Goal: Complete application form

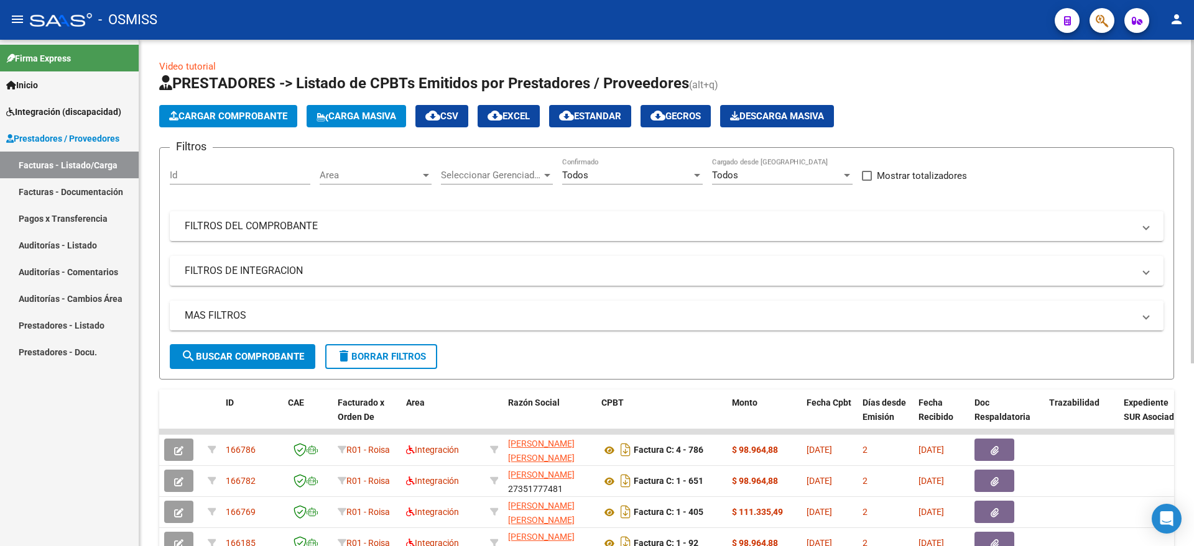
click at [224, 315] on mat-panel-title "MAS FILTROS" at bounding box center [659, 316] width 949 height 14
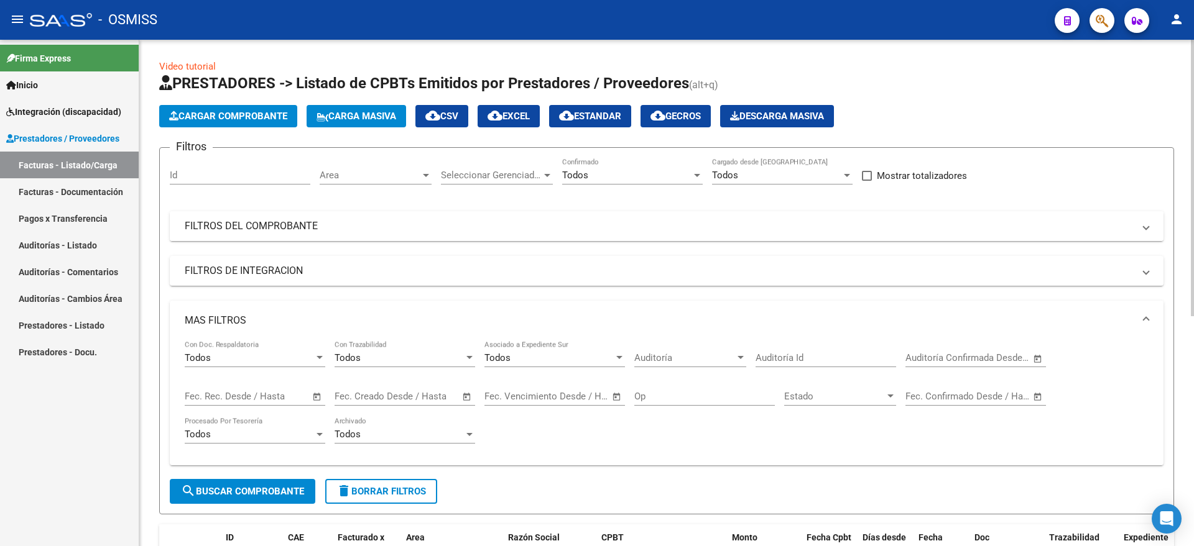
click at [297, 231] on mat-panel-title "FILTROS DEL COMPROBANTE" at bounding box center [659, 226] width 949 height 14
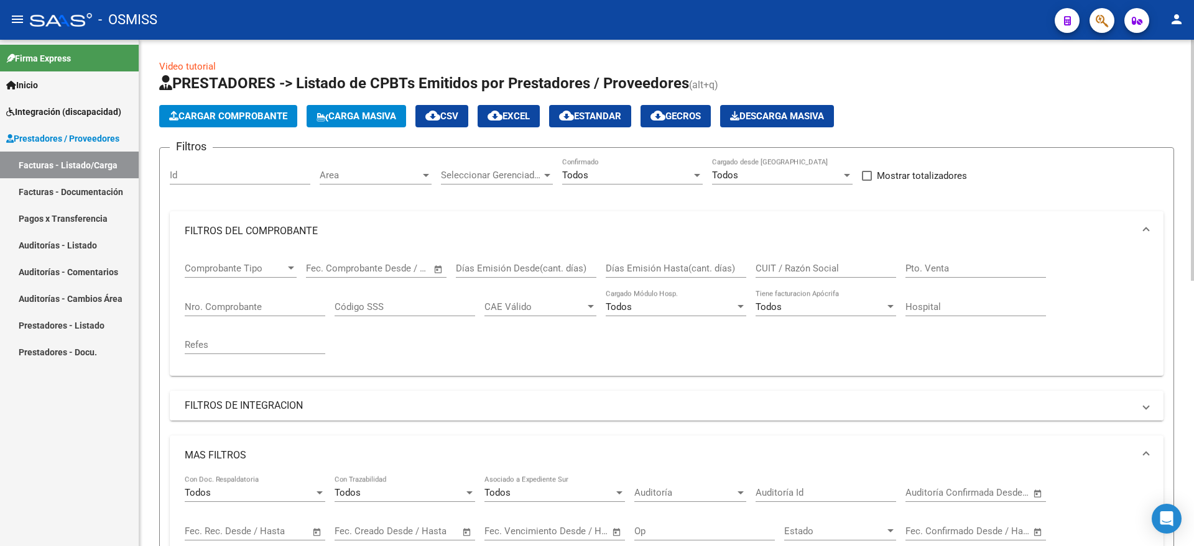
click at [257, 408] on mat-panel-title "FILTROS DE INTEGRACION" at bounding box center [659, 406] width 949 height 14
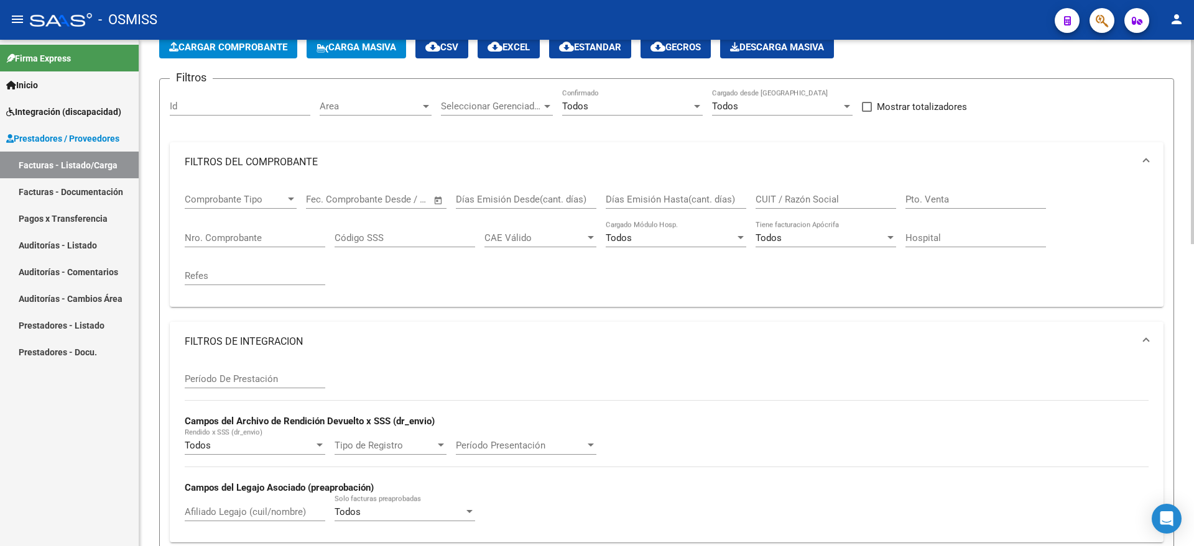
scroll to position [155, 0]
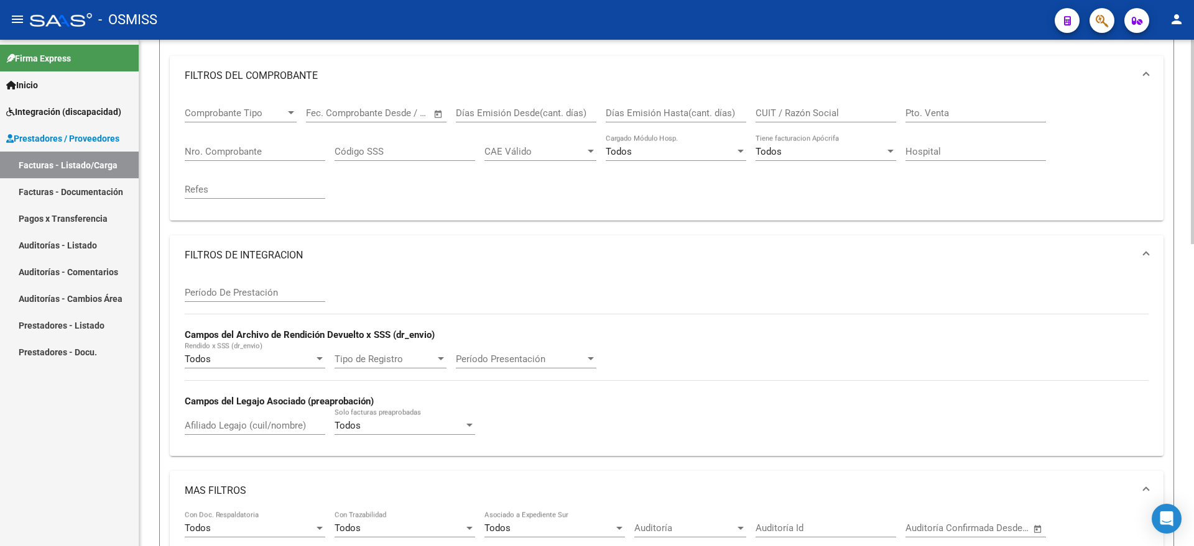
drag, startPoint x: 236, startPoint y: 423, endPoint x: 259, endPoint y: 415, distance: 24.6
click at [237, 423] on input "Afiliado Legajo (cuil/nombre)" at bounding box center [255, 425] width 141 height 11
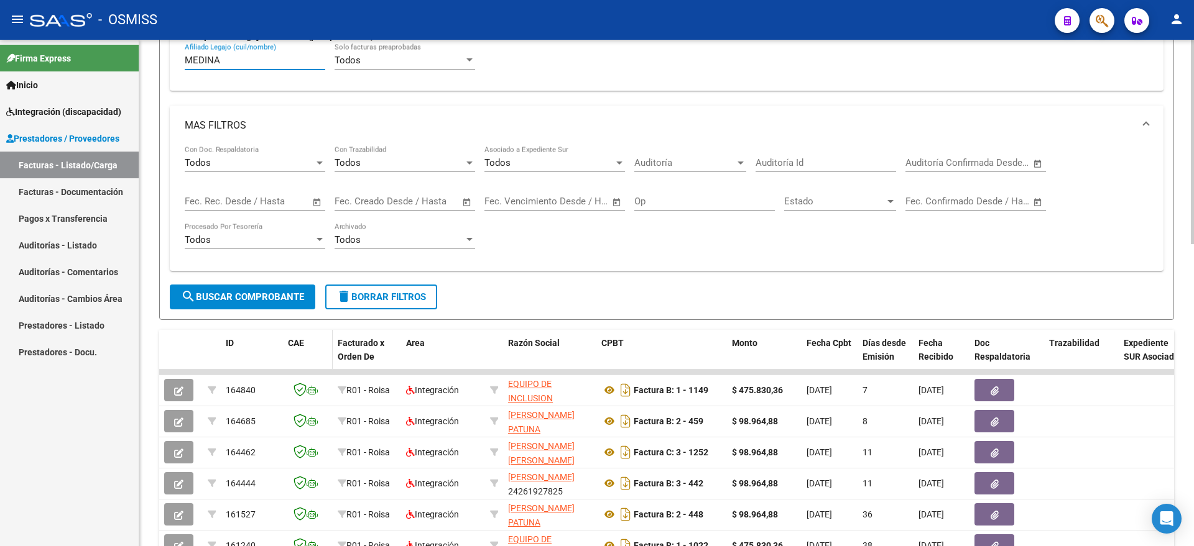
scroll to position [544, 0]
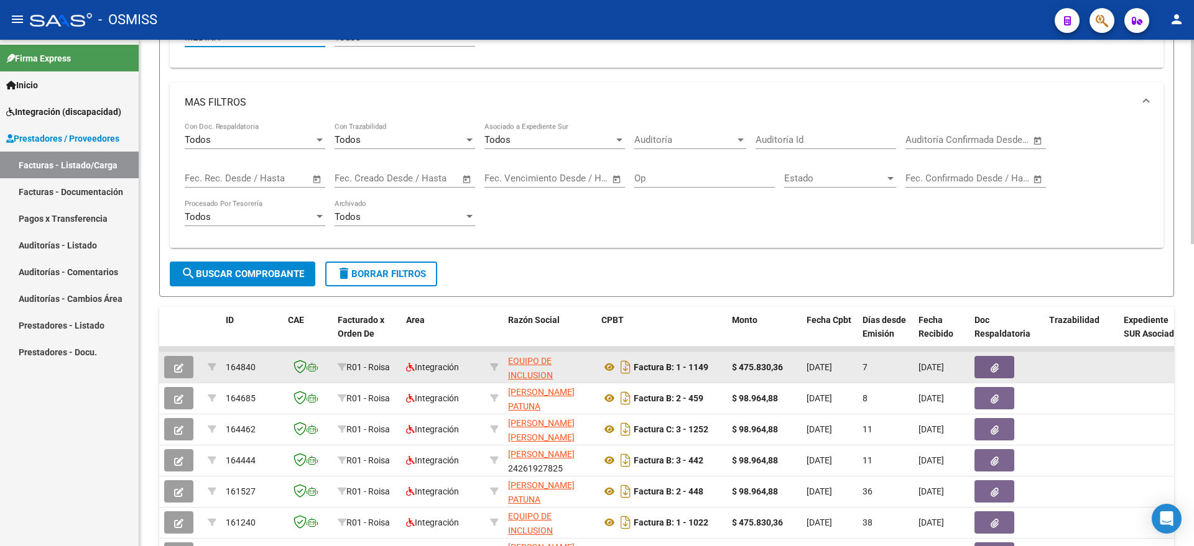
type input "MEDINA"
click at [183, 364] on button "button" at bounding box center [178, 367] width 29 height 22
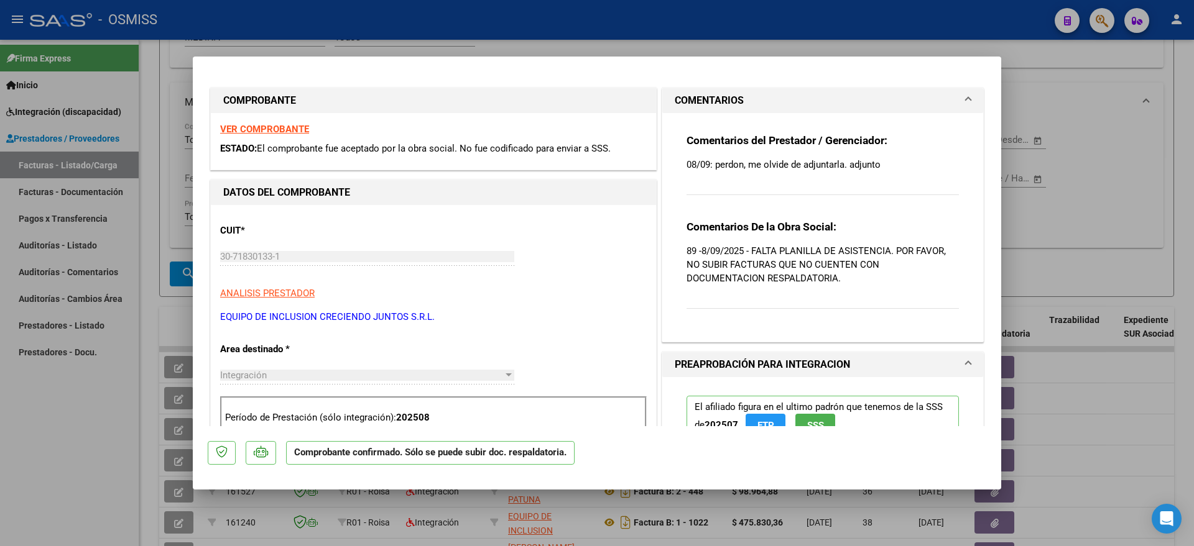
click at [116, 412] on div at bounding box center [597, 273] width 1194 height 546
type input "$ 0,00"
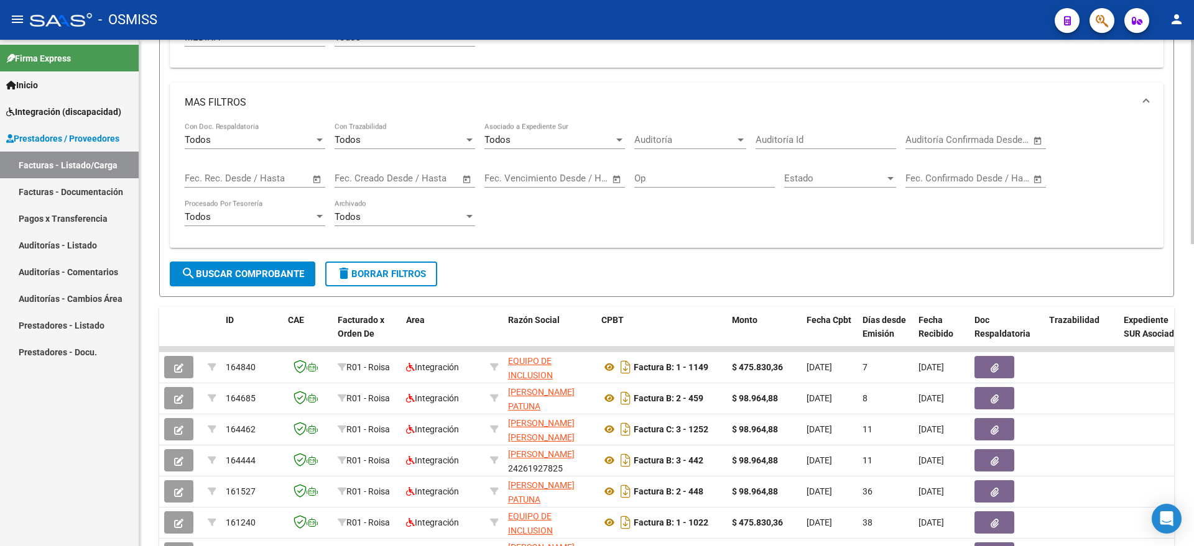
click at [384, 278] on span "delete Borrar Filtros" at bounding box center [381, 274] width 90 height 11
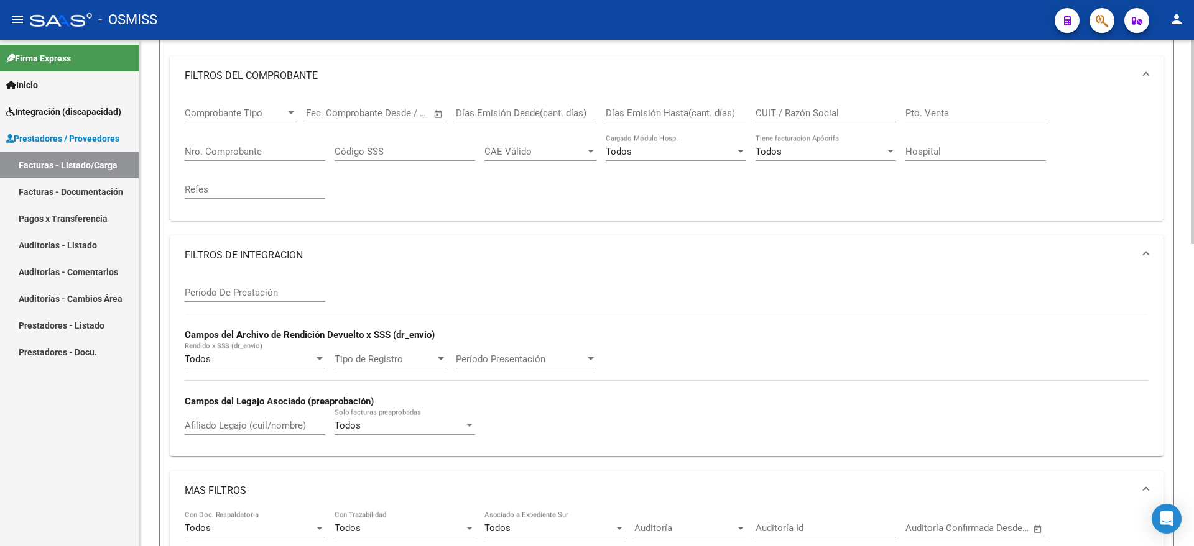
scroll to position [0, 0]
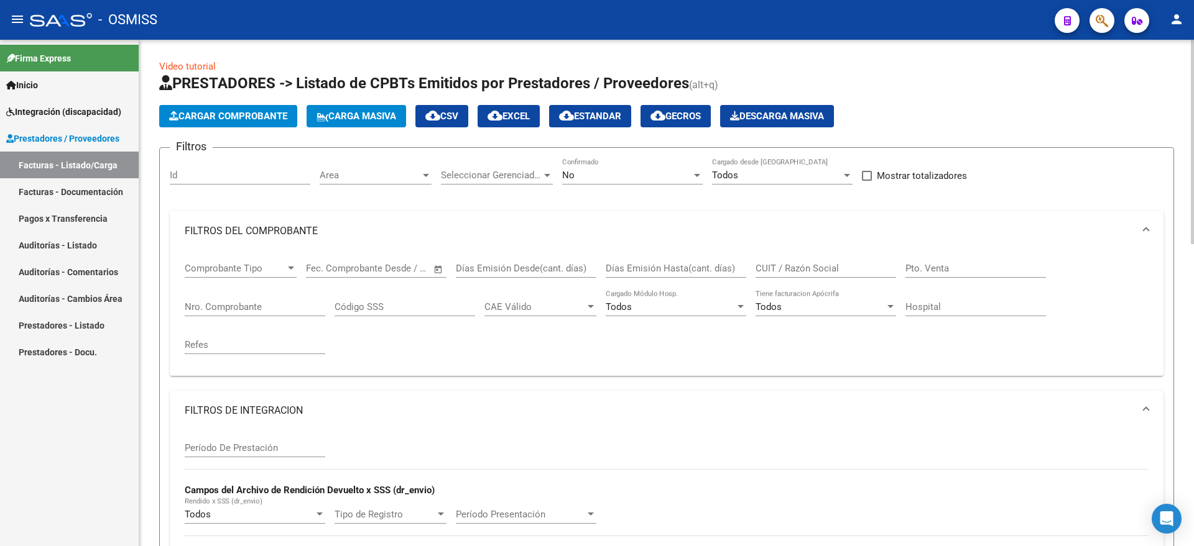
click at [254, 116] on span "Cargar Comprobante" at bounding box center [228, 116] width 118 height 11
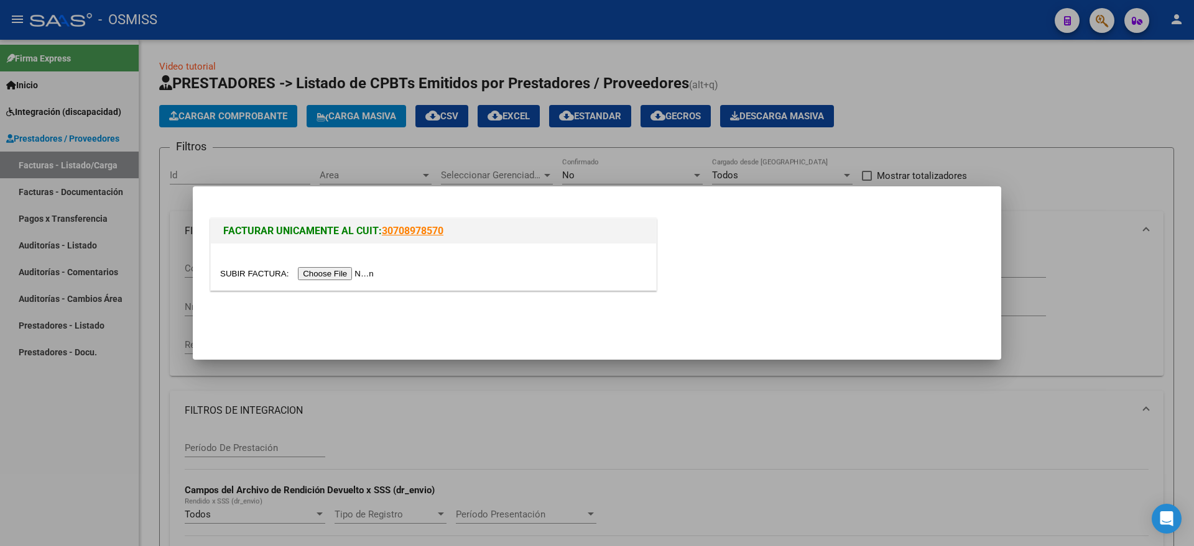
click at [326, 274] on input "file" at bounding box center [298, 273] width 157 height 13
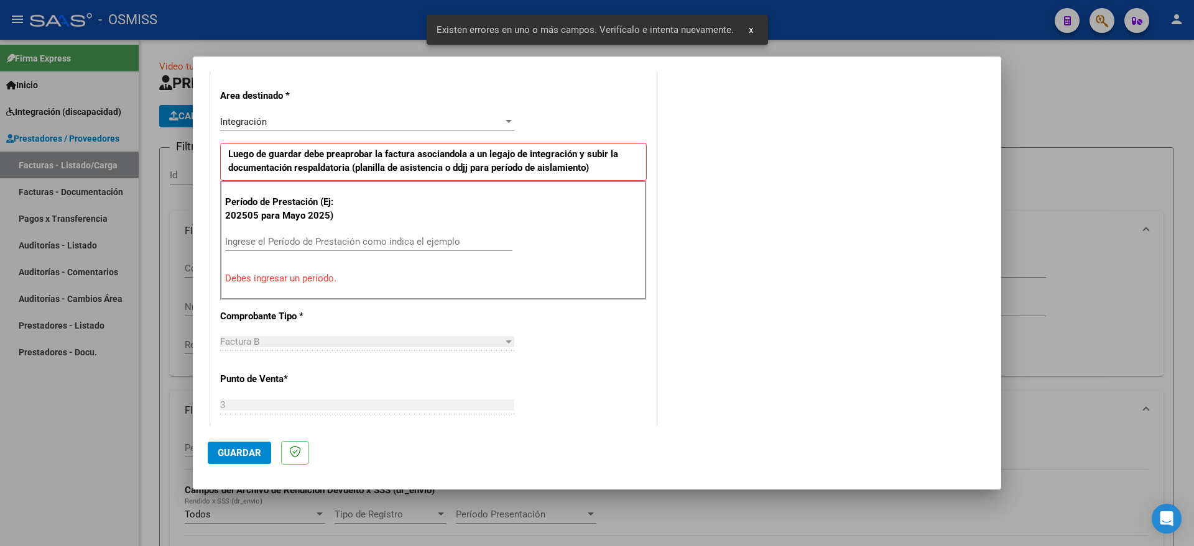
scroll to position [310, 0]
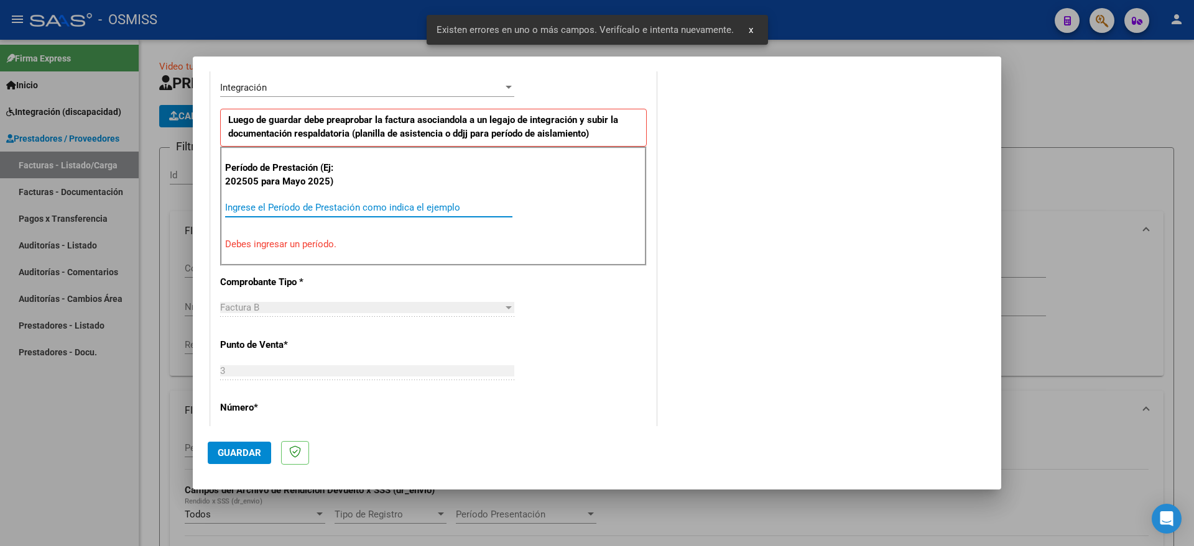
click at [372, 210] on input "Ingrese el Período de Prestación como indica el ejemplo" at bounding box center [368, 207] width 287 height 11
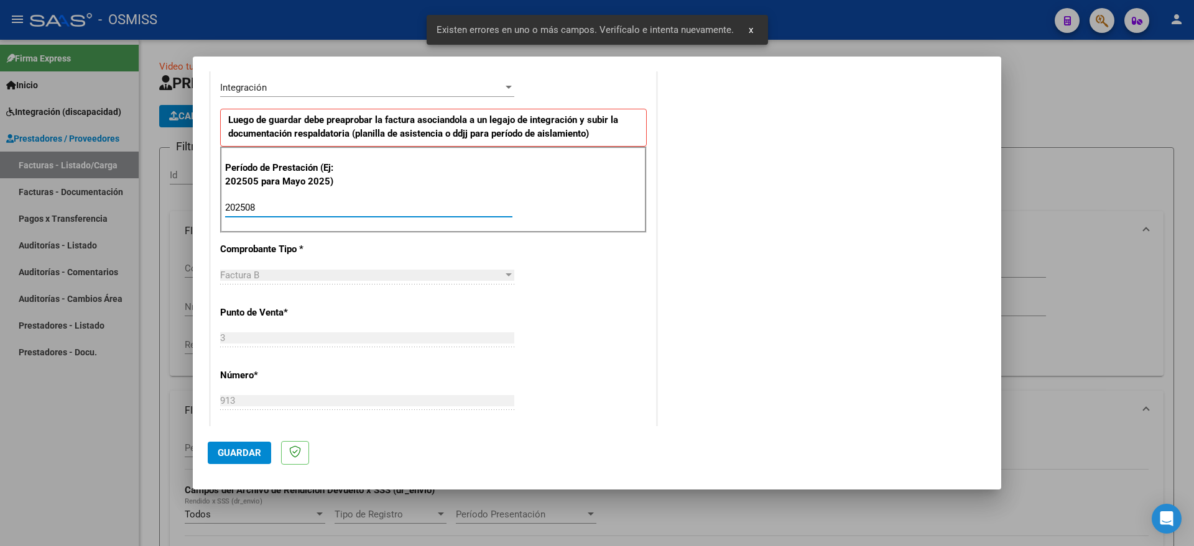
type input "202508"
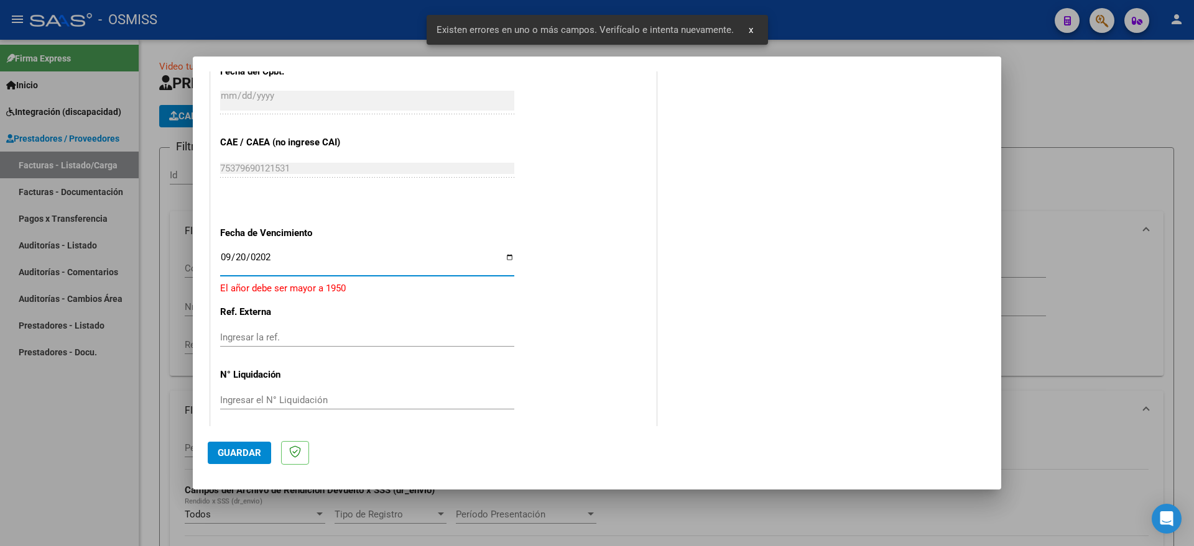
type input "[DATE]"
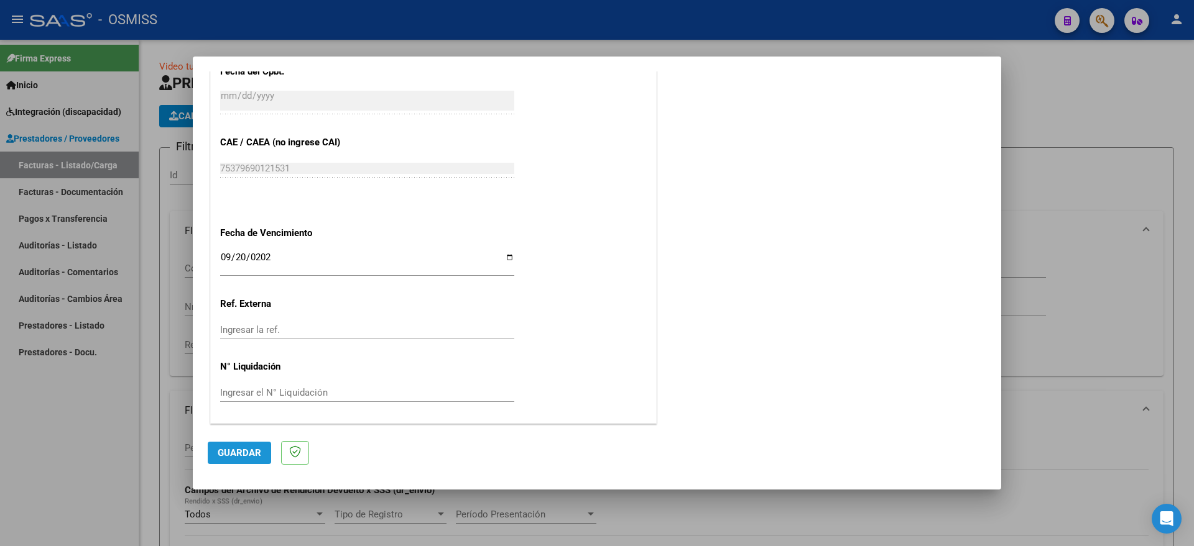
click at [242, 455] on span "Guardar" at bounding box center [240, 453] width 44 height 11
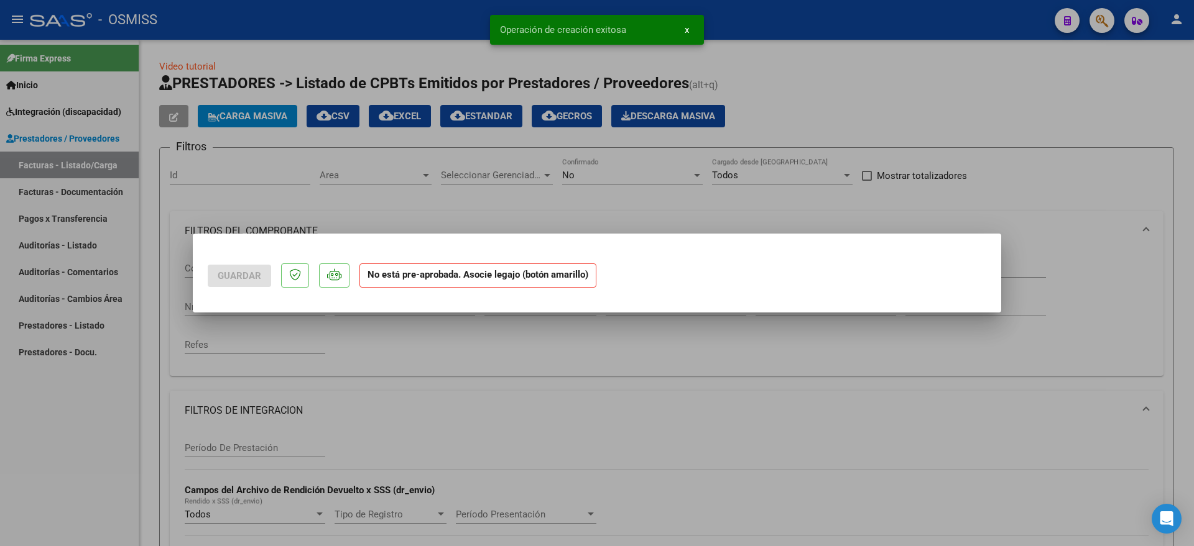
scroll to position [0, 0]
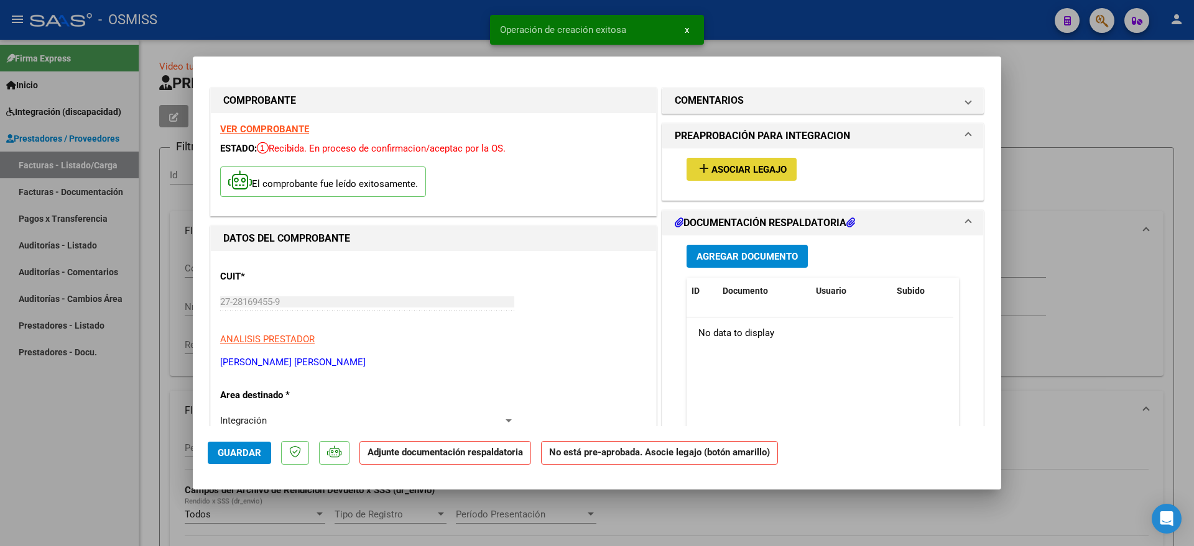
click at [750, 170] on span "Asociar Legajo" at bounding box center [748, 169] width 75 height 11
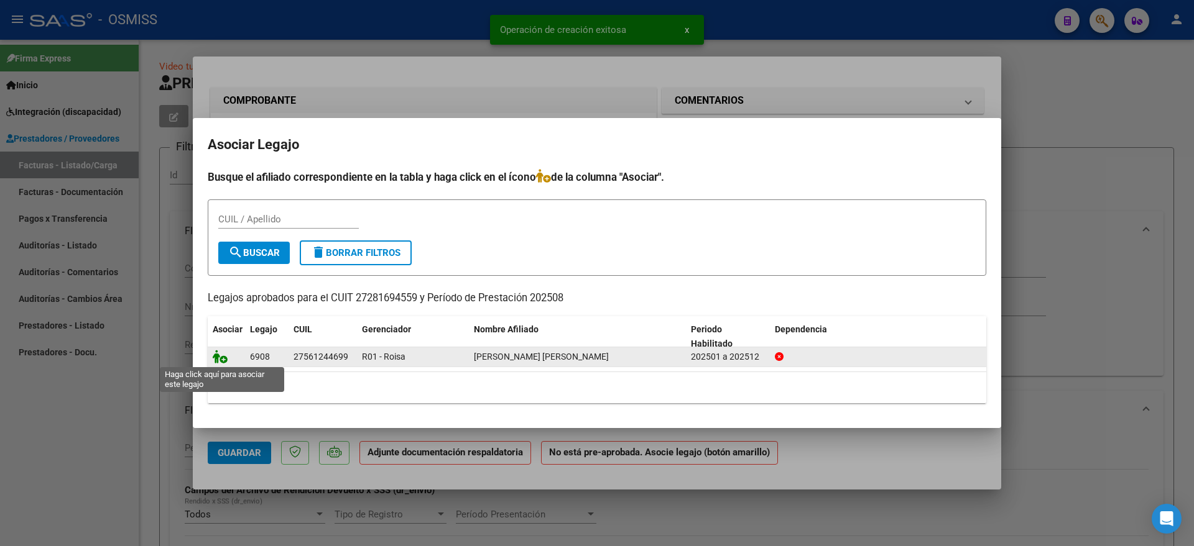
click at [215, 355] on icon at bounding box center [220, 357] width 15 height 14
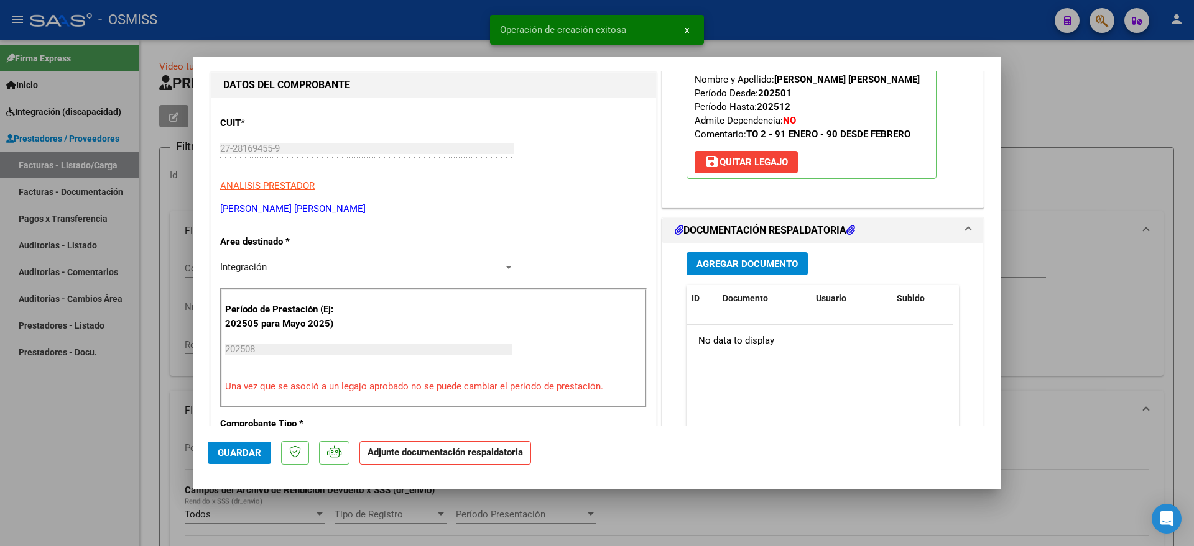
scroll to position [155, 0]
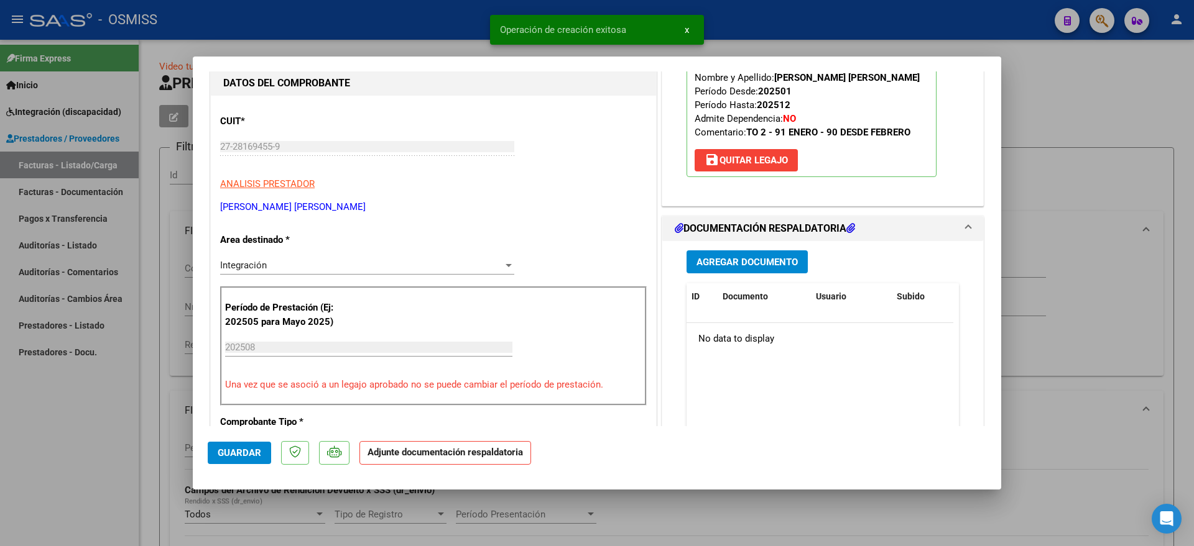
click at [732, 270] on button "Agregar Documento" at bounding box center [746, 262] width 121 height 23
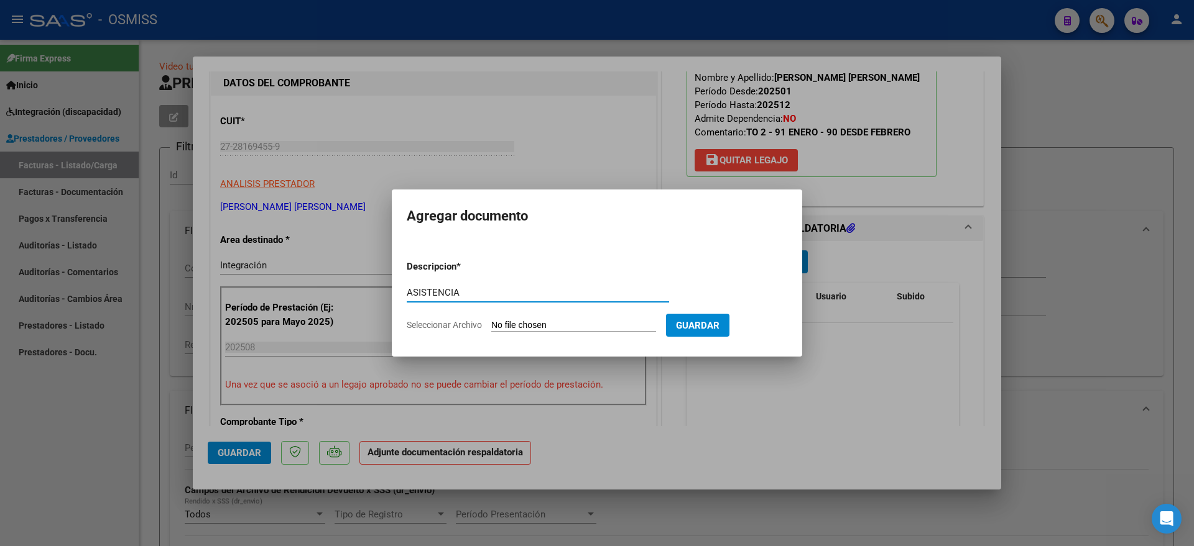
type input "ASISTENCIA"
click at [517, 334] on form "Descripcion * ASISTENCIA Escriba aquí una descripcion Seleccionar Archivo Guard…" at bounding box center [597, 296] width 380 height 91
click at [523, 330] on input "Seleccionar Archivo" at bounding box center [573, 326] width 165 height 12
type input "C:\fakepath\[PERSON_NAME] - Terapia Ocupacional Planilla Agosto.pdf"
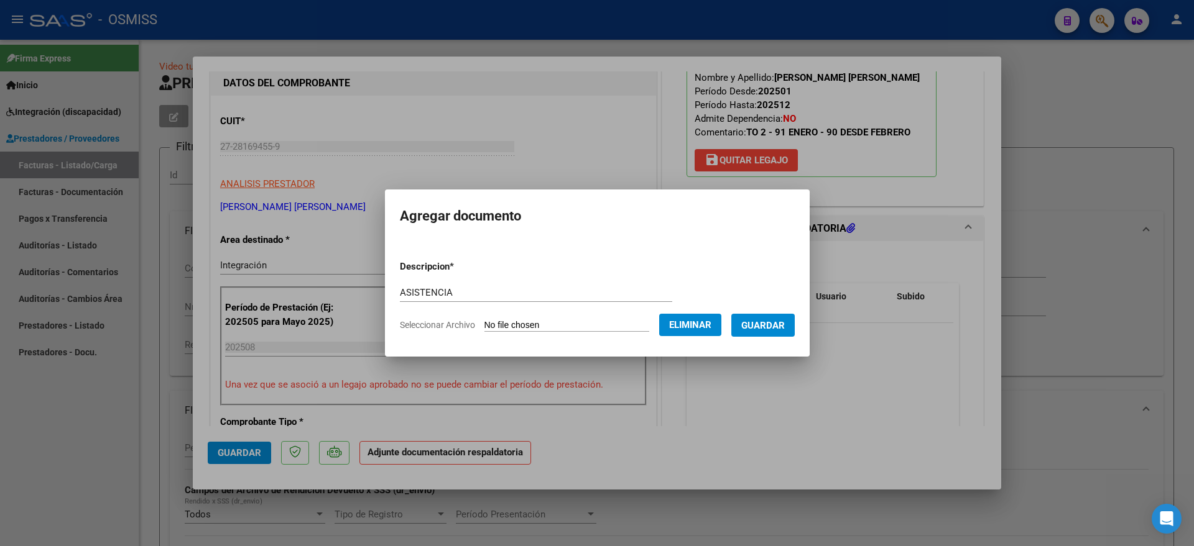
click at [779, 325] on span "Guardar" at bounding box center [763, 325] width 44 height 11
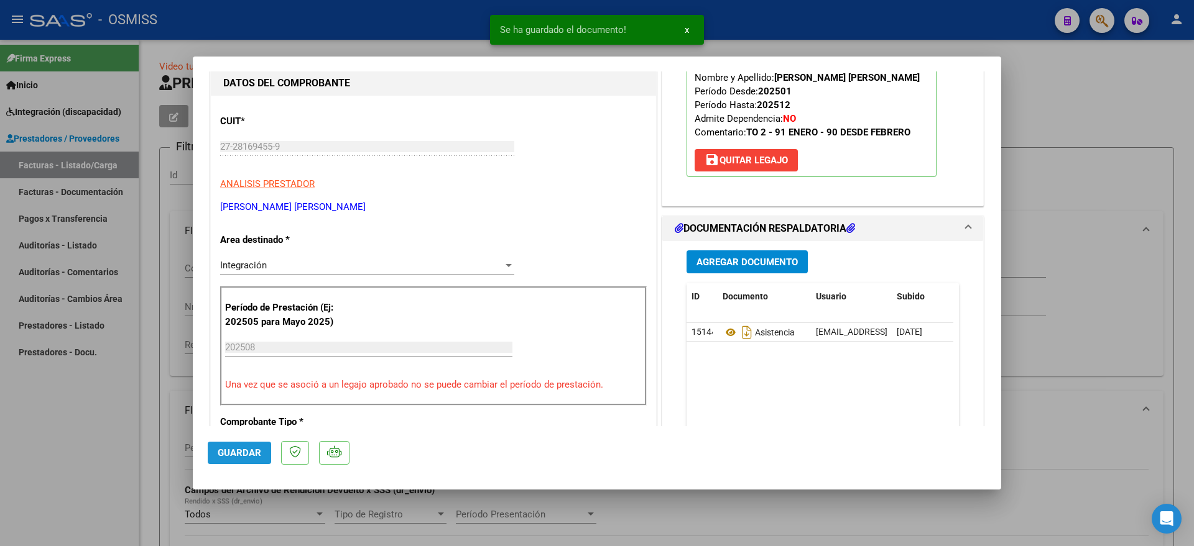
click at [247, 445] on button "Guardar" at bounding box center [239, 453] width 63 height 22
click at [100, 458] on div at bounding box center [597, 273] width 1194 height 546
type input "$ 0,00"
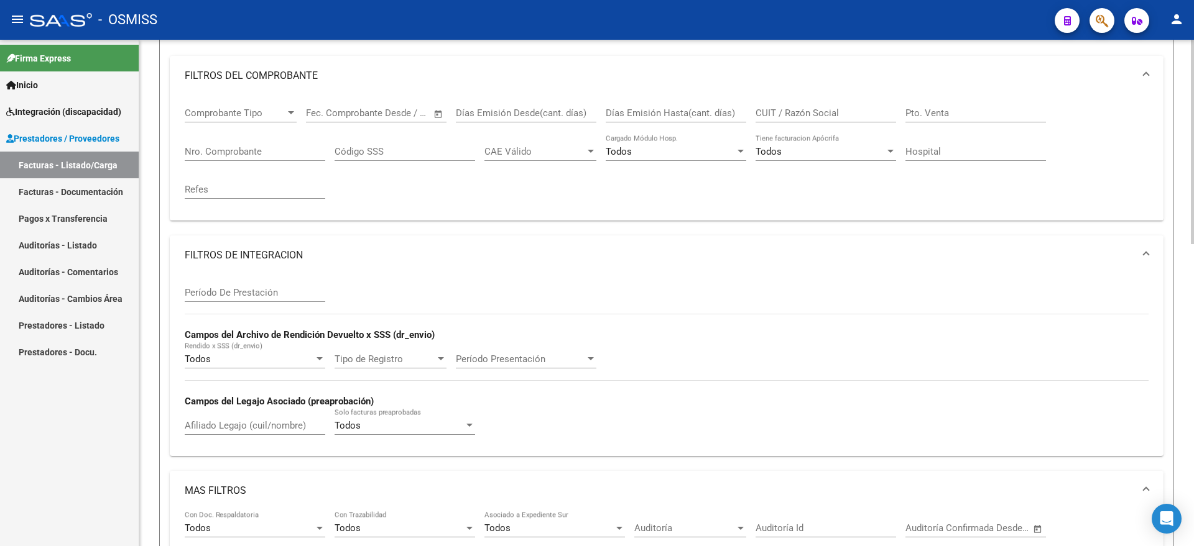
scroll to position [0, 0]
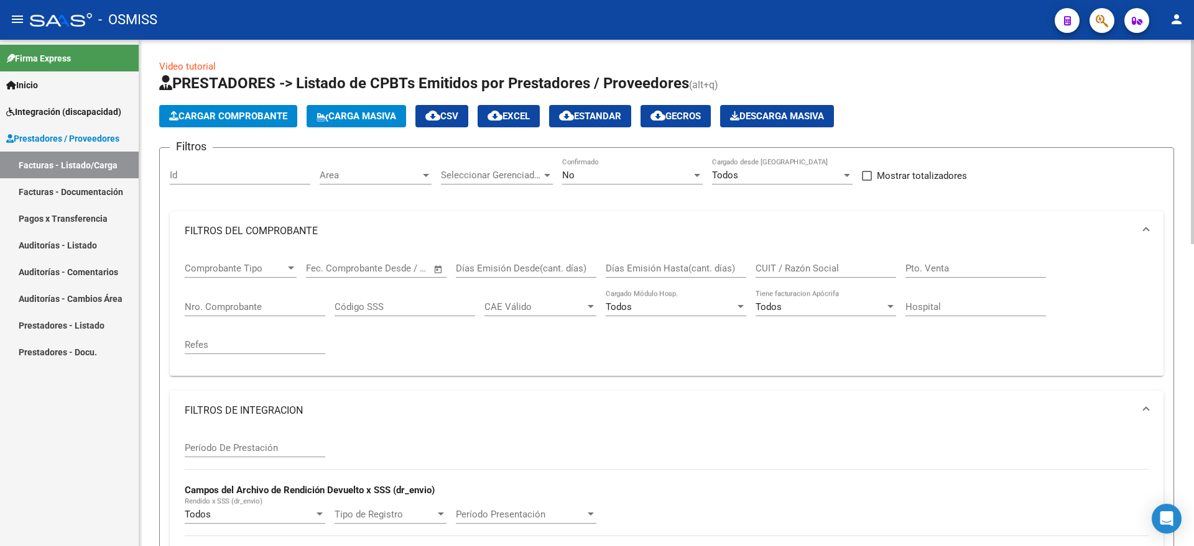
click at [255, 111] on span "Cargar Comprobante" at bounding box center [228, 116] width 118 height 11
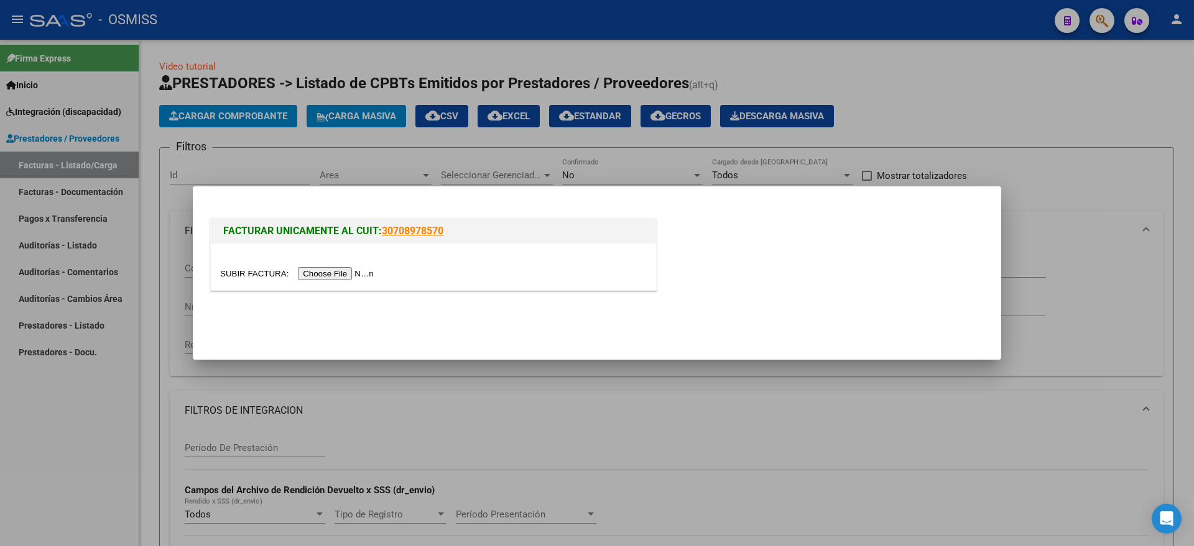
click at [326, 271] on input "file" at bounding box center [298, 273] width 157 height 13
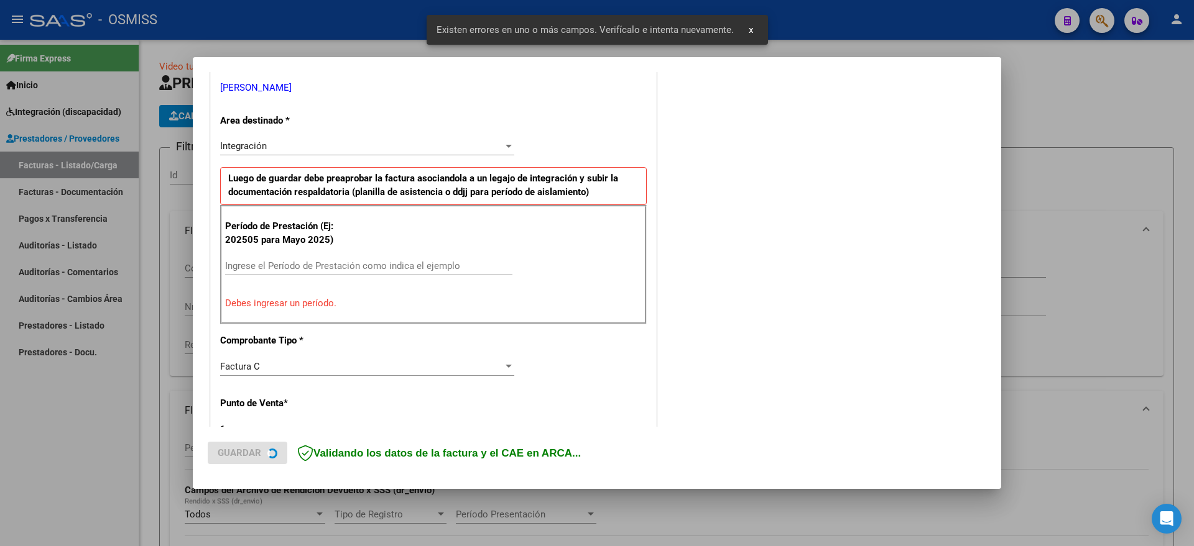
scroll to position [256, 0]
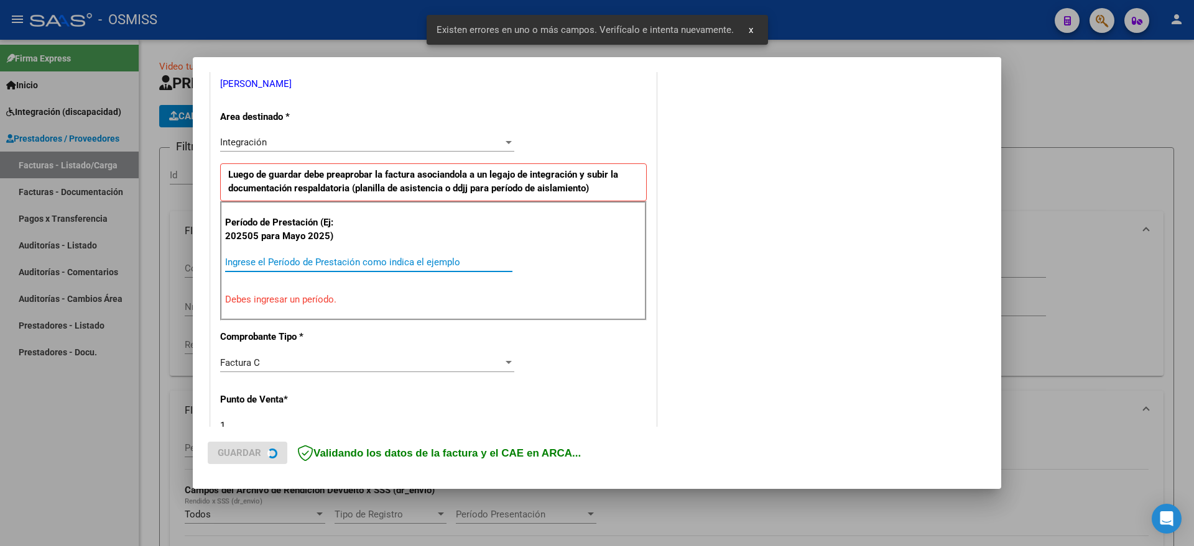
click at [361, 263] on input "Ingrese el Período de Prestación como indica el ejemplo" at bounding box center [368, 262] width 287 height 11
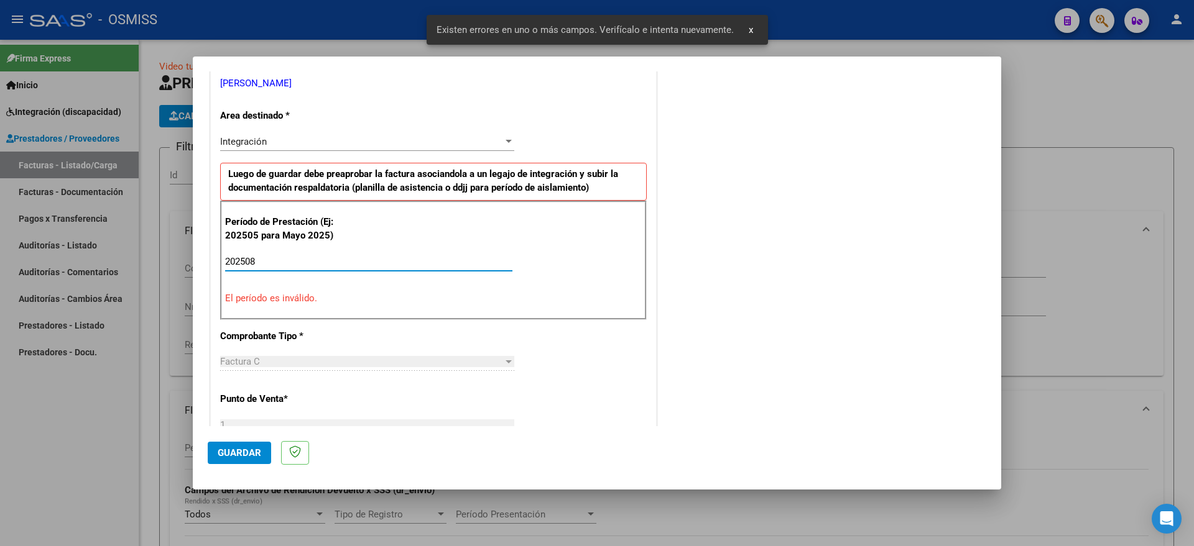
type input "202508"
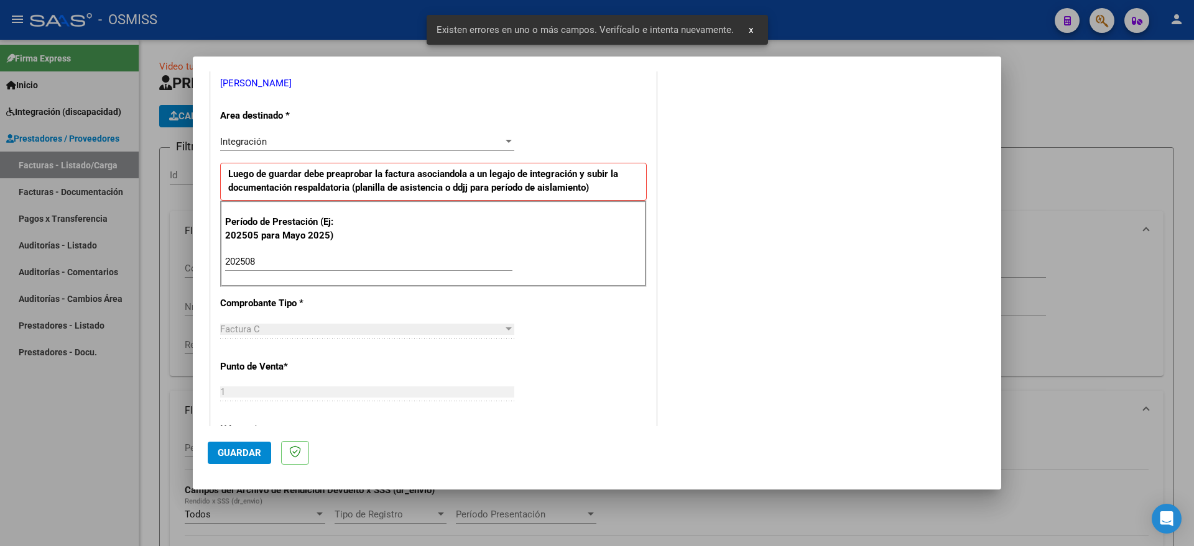
scroll to position [739, 0]
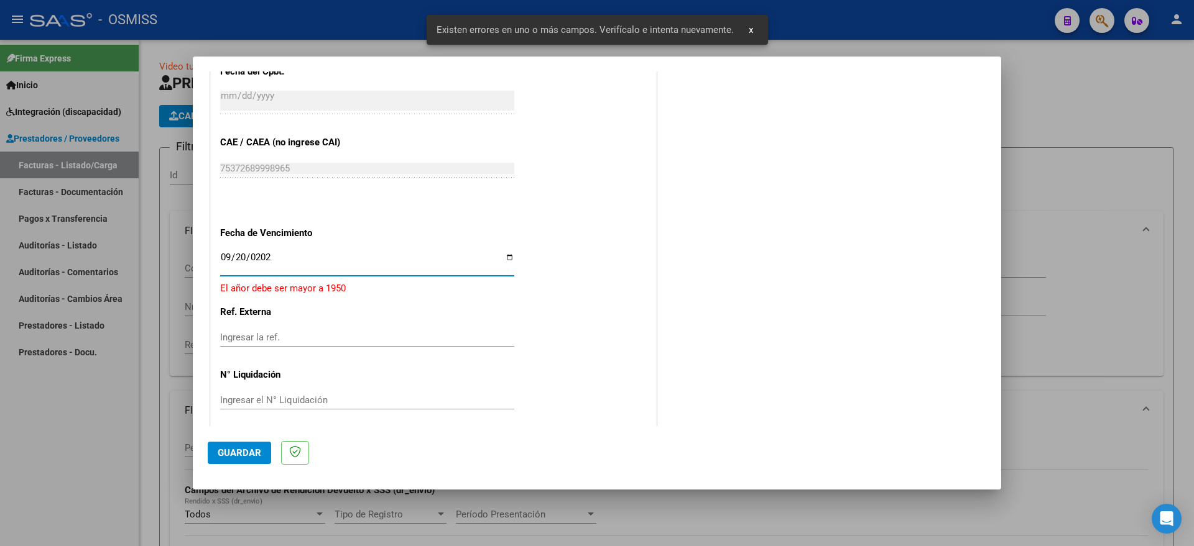
type input "[DATE]"
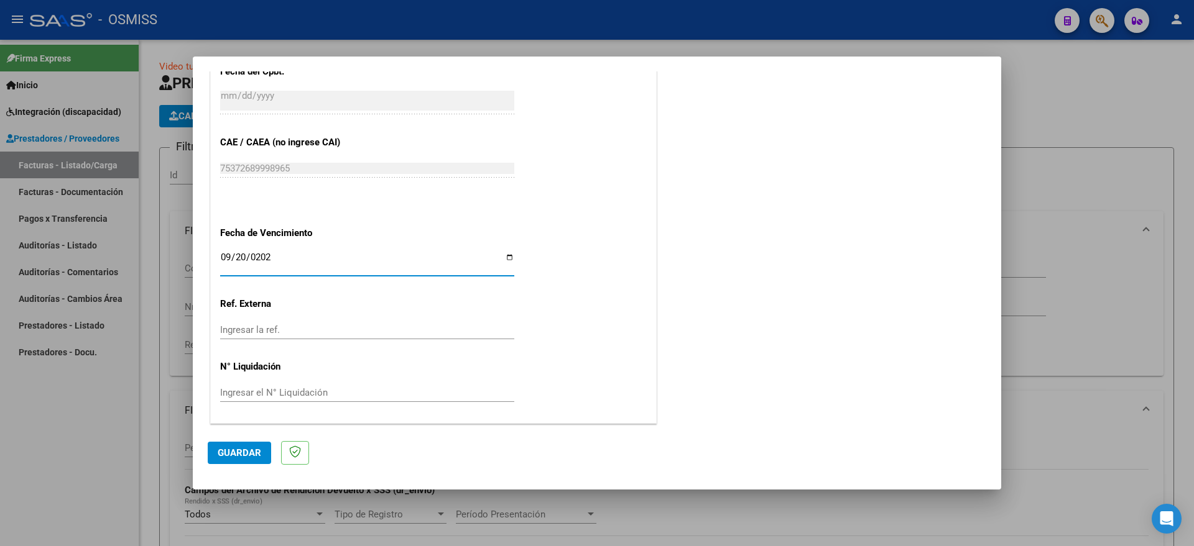
click at [239, 449] on span "Guardar" at bounding box center [240, 453] width 44 height 11
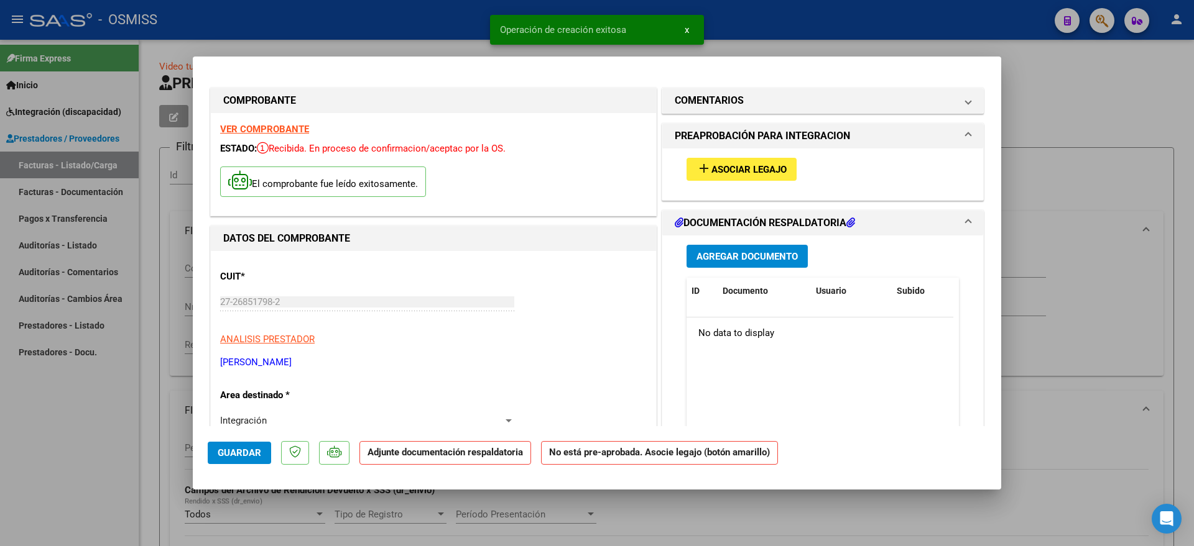
click at [709, 162] on button "add Asociar Legajo" at bounding box center [741, 169] width 110 height 23
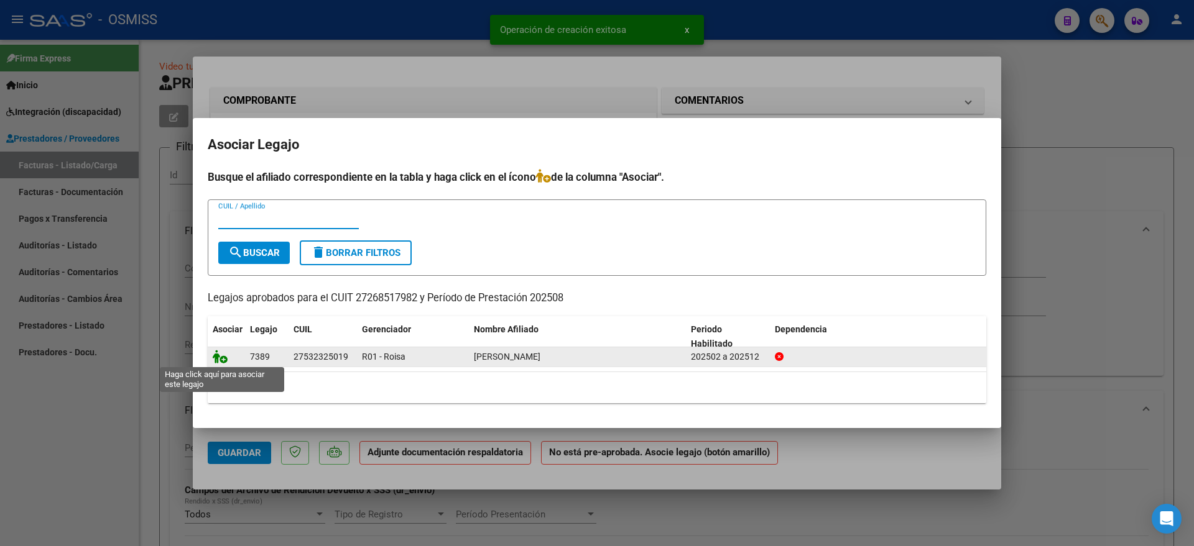
click at [221, 358] on icon at bounding box center [220, 357] width 15 height 14
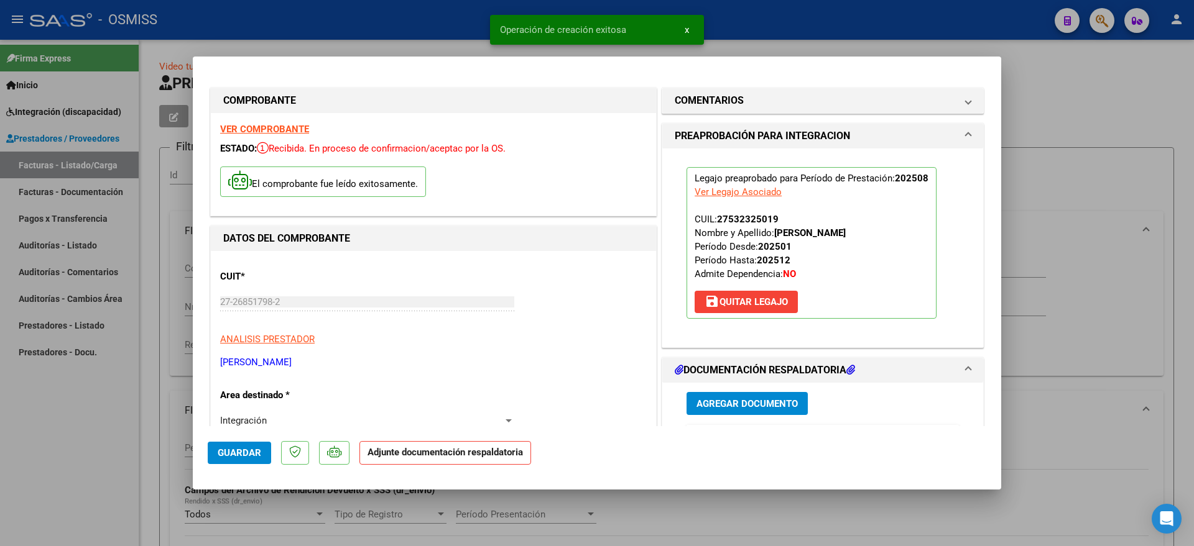
scroll to position [155, 0]
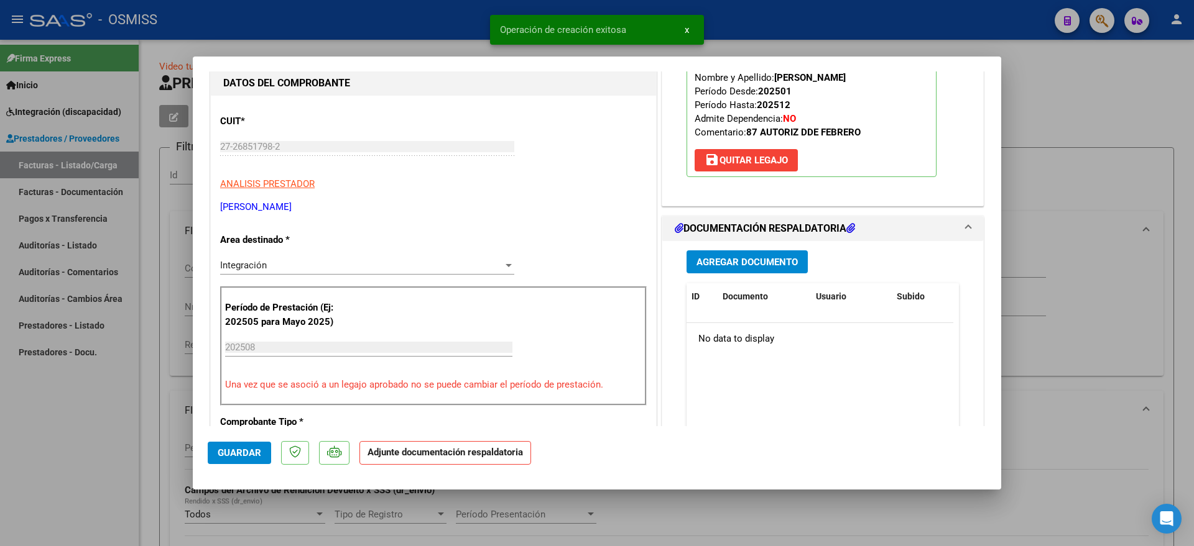
click at [727, 252] on button "Agregar Documento" at bounding box center [746, 262] width 121 height 23
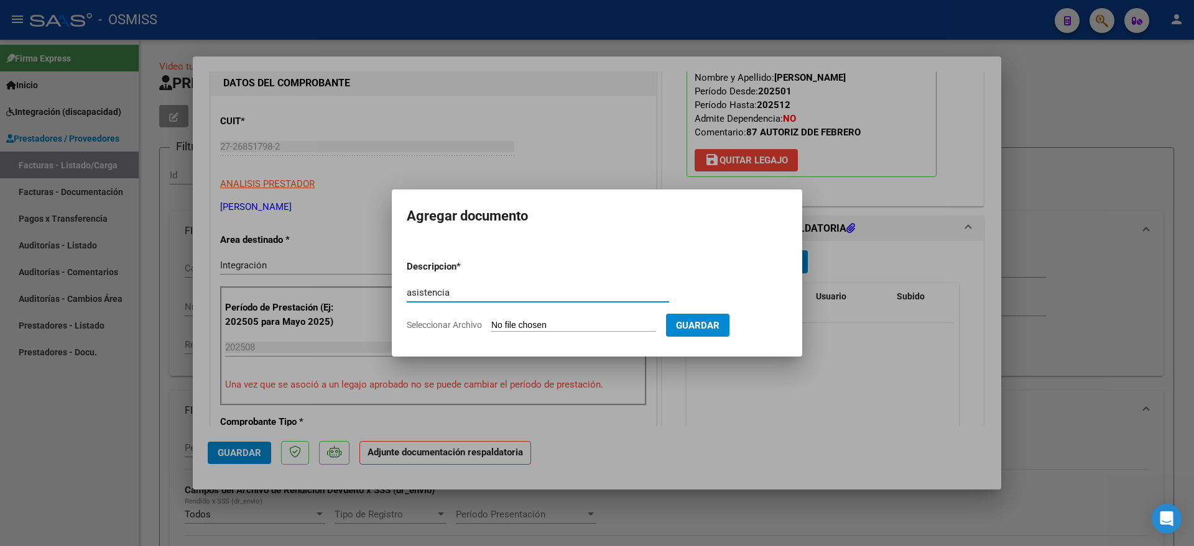
type input "asistencia"
click at [551, 329] on input "Seleccionar Archivo" at bounding box center [573, 326] width 165 height 12
type input "C:\fakepath\ESPINOLALUZMILAMODMAEAPOYOASISTAGOSTO25.pdf"
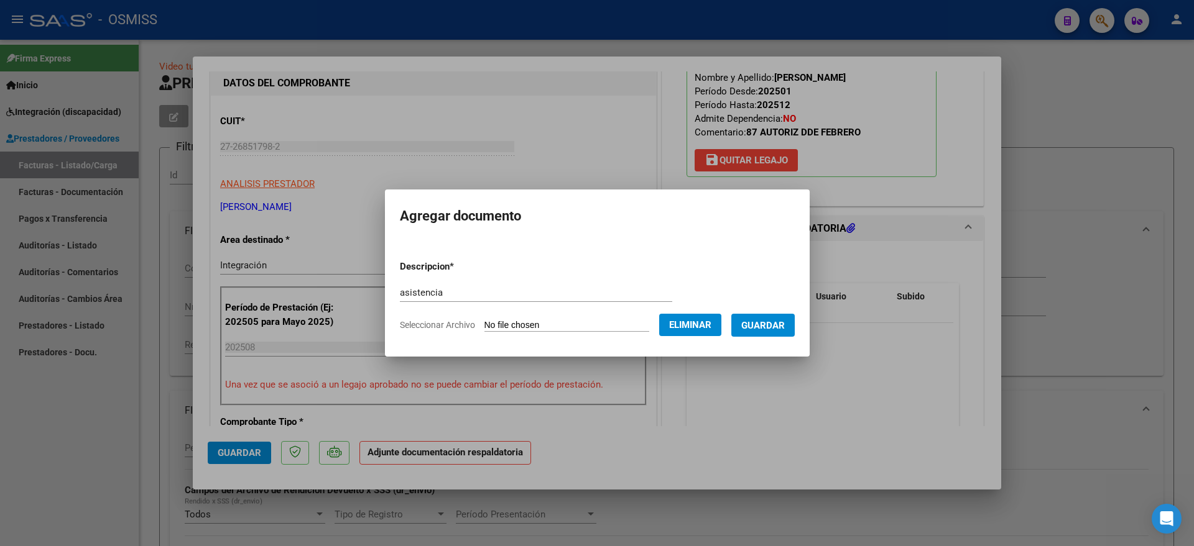
click at [772, 326] on span "Guardar" at bounding box center [763, 325] width 44 height 11
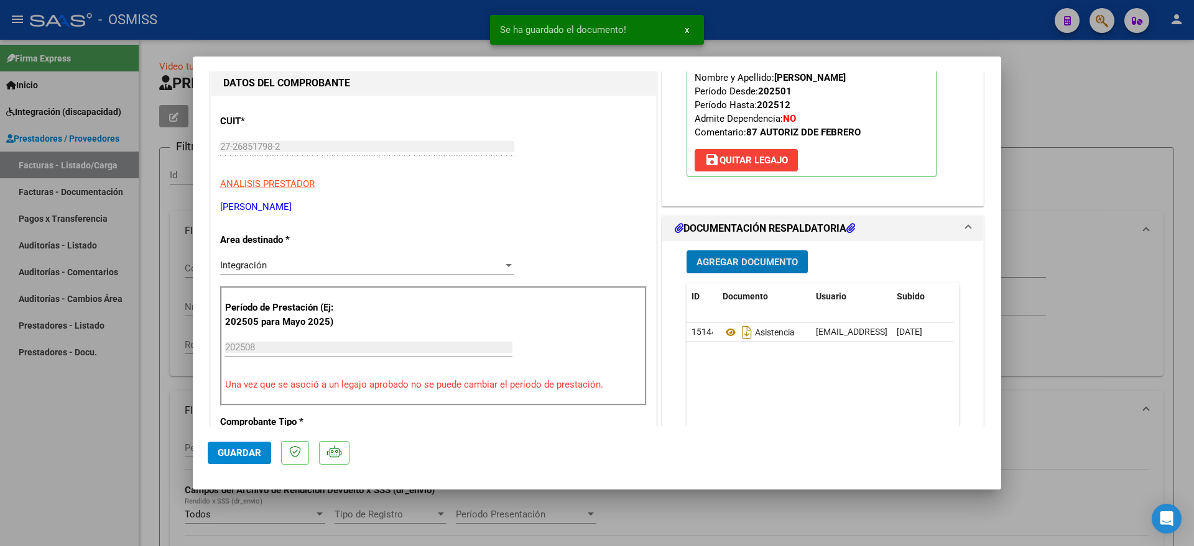
click at [233, 452] on span "Guardar" at bounding box center [240, 453] width 44 height 11
click at [84, 469] on div at bounding box center [597, 273] width 1194 height 546
type input "$ 0,00"
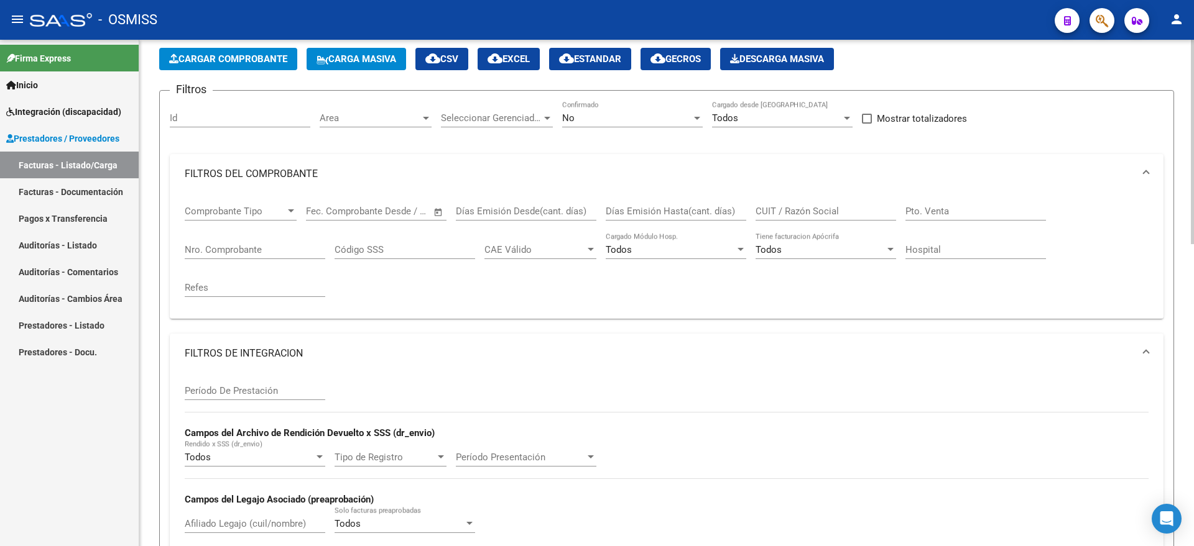
scroll to position [0, 0]
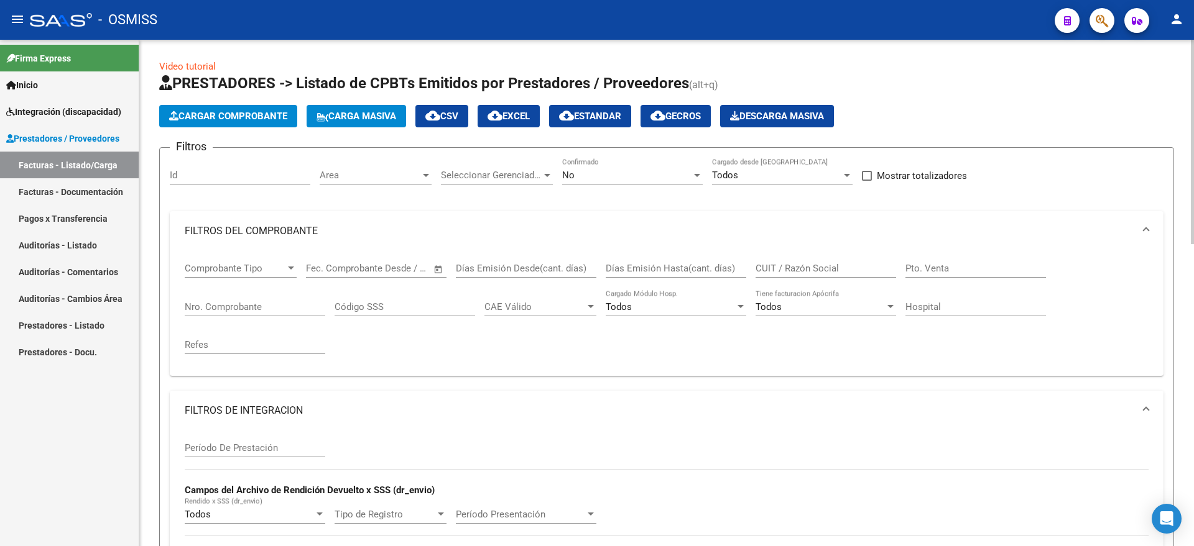
click at [221, 111] on span "Cargar Comprobante" at bounding box center [228, 116] width 118 height 11
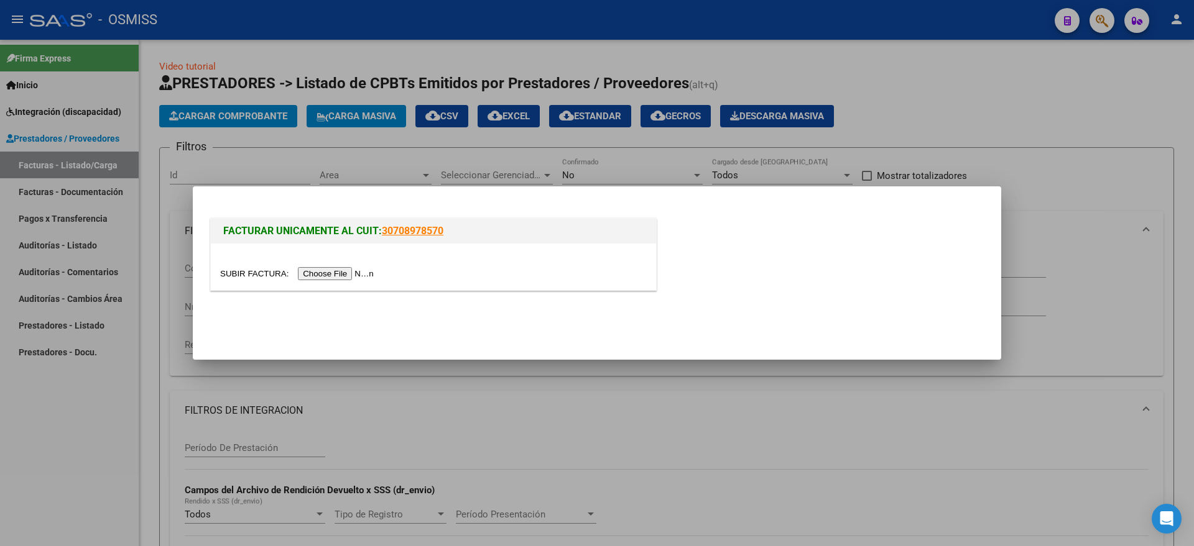
click at [330, 274] on input "file" at bounding box center [298, 273] width 157 height 13
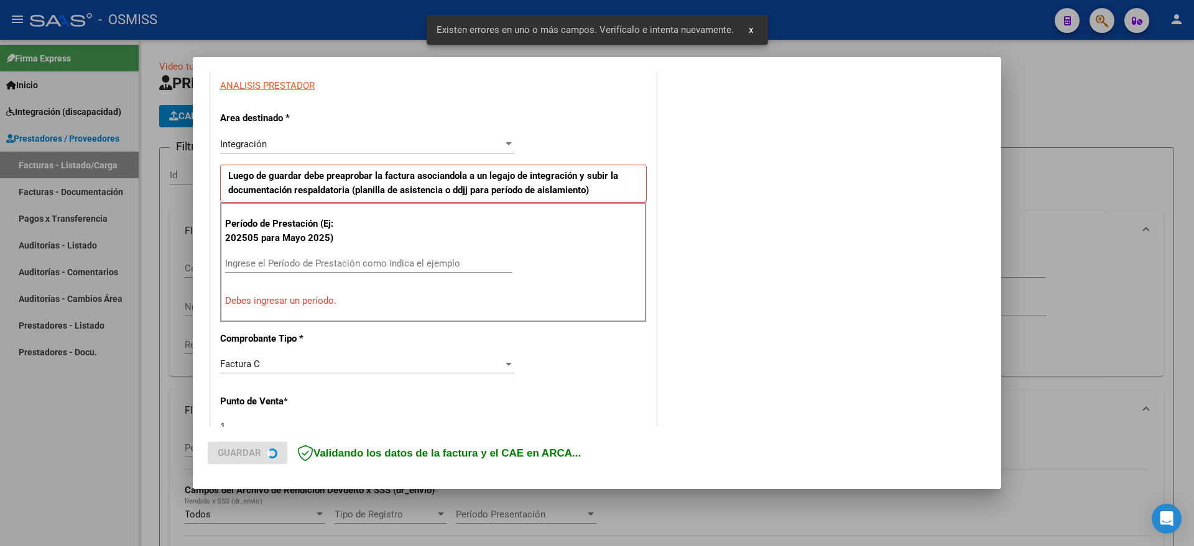
scroll to position [232, 0]
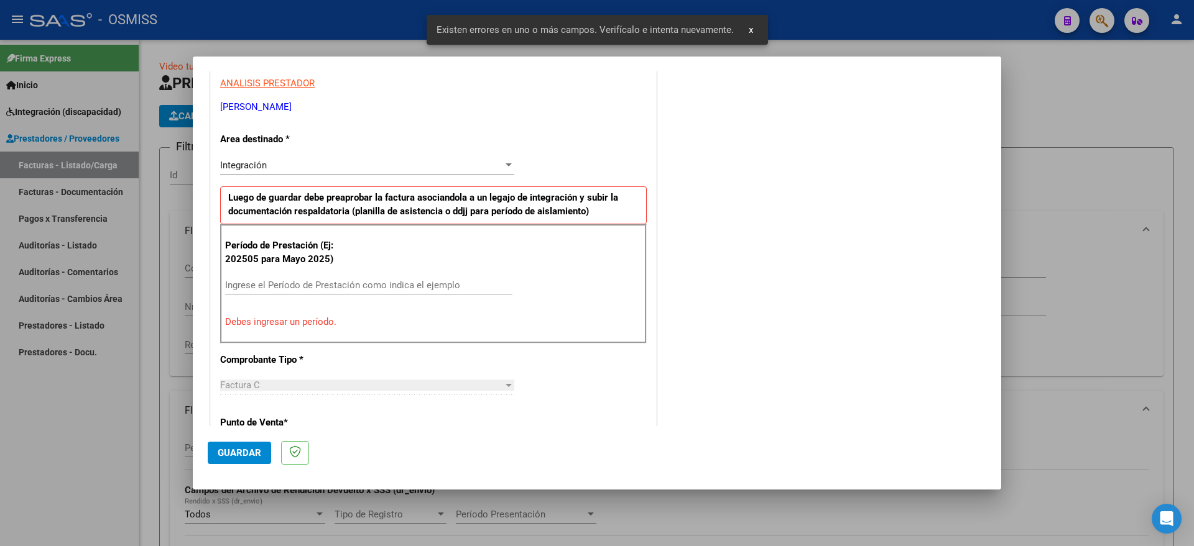
click at [279, 277] on div "Ingrese el Período de Prestación como indica el ejemplo" at bounding box center [368, 285] width 287 height 19
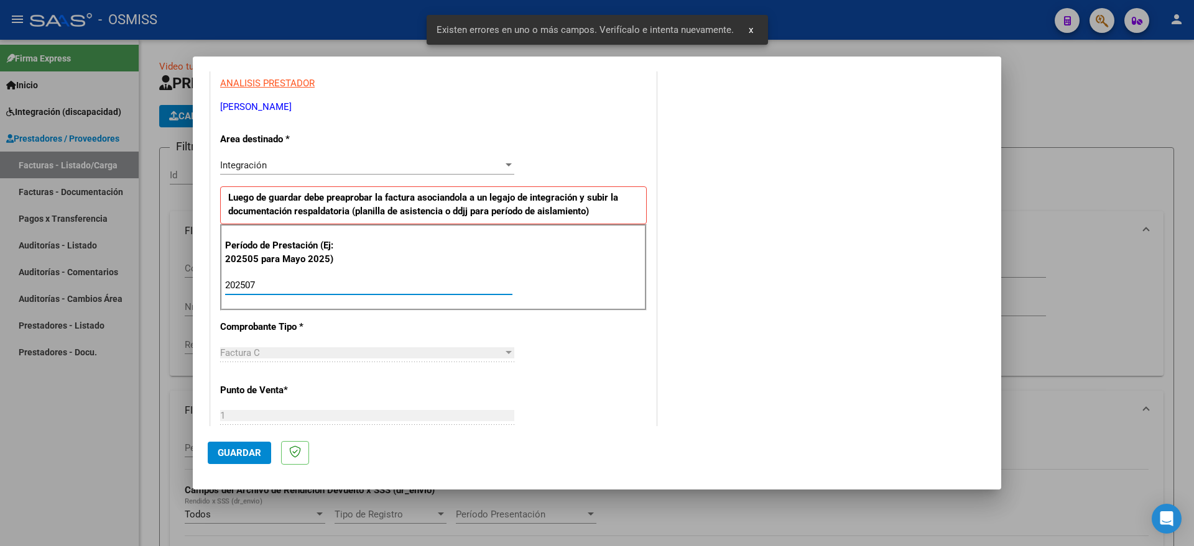
type input "202507"
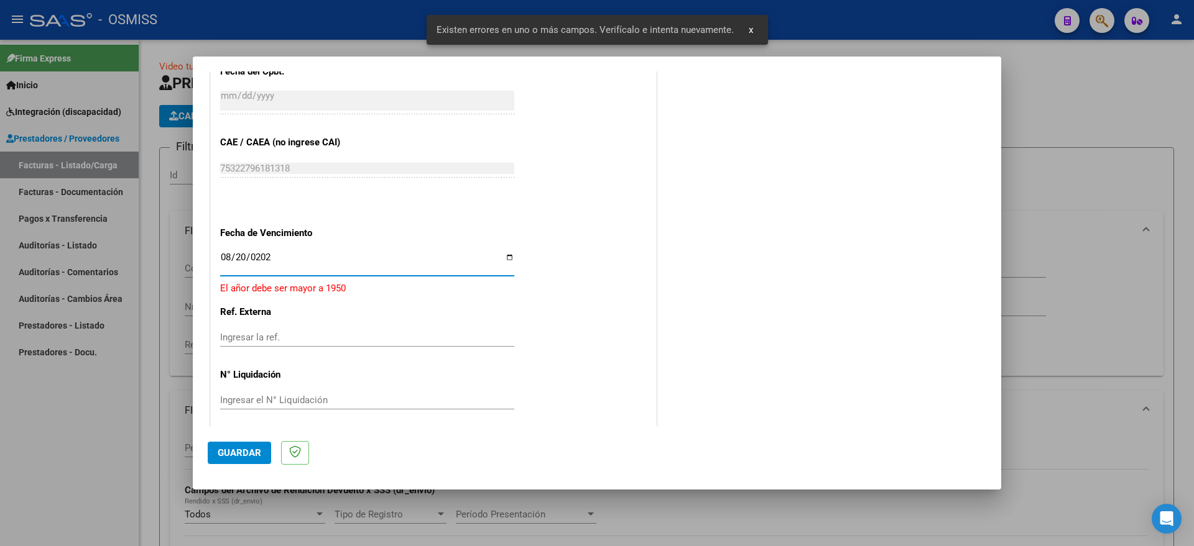
type input "[DATE]"
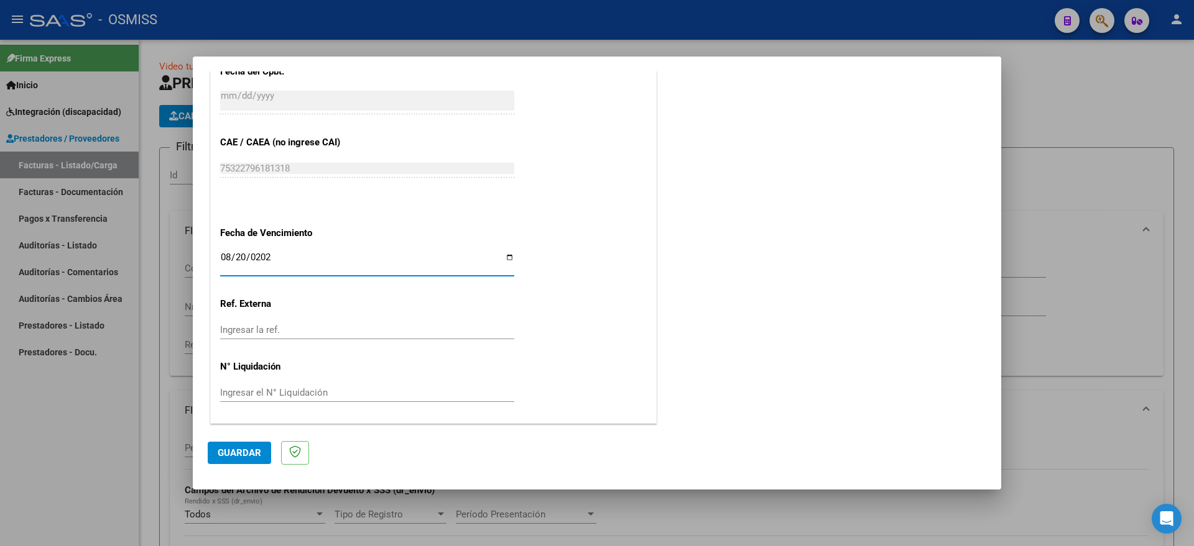
click at [245, 453] on span "Guardar" at bounding box center [240, 453] width 44 height 11
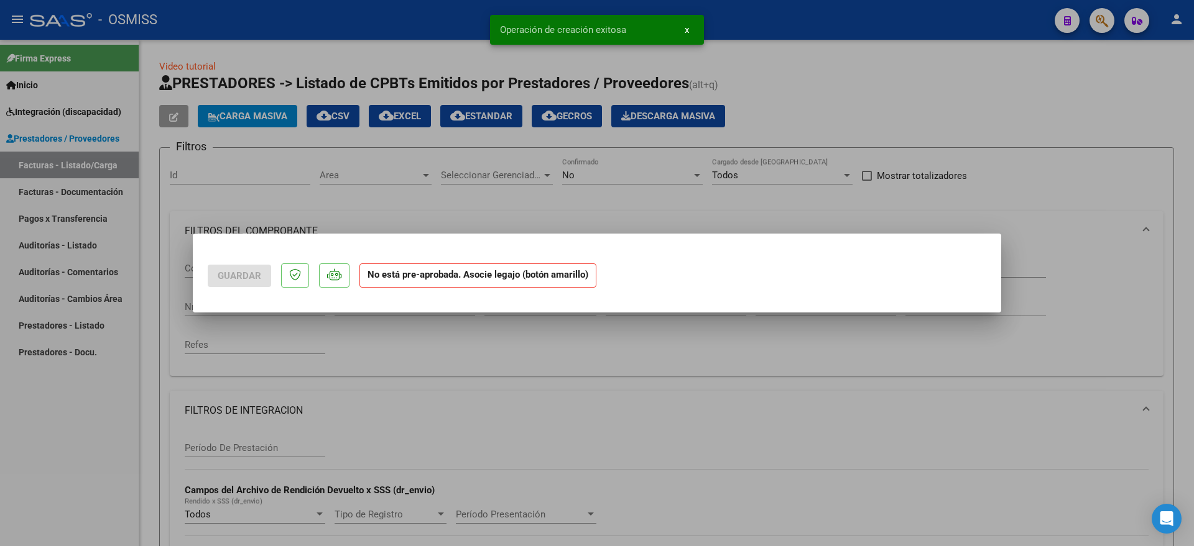
scroll to position [0, 0]
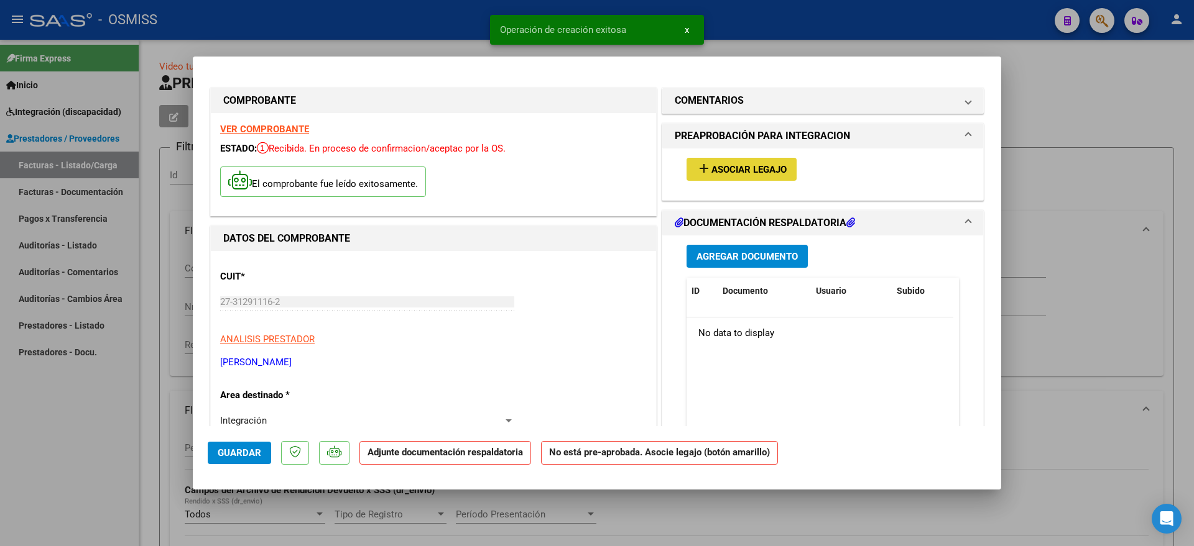
click at [738, 167] on span "Asociar Legajo" at bounding box center [748, 169] width 75 height 11
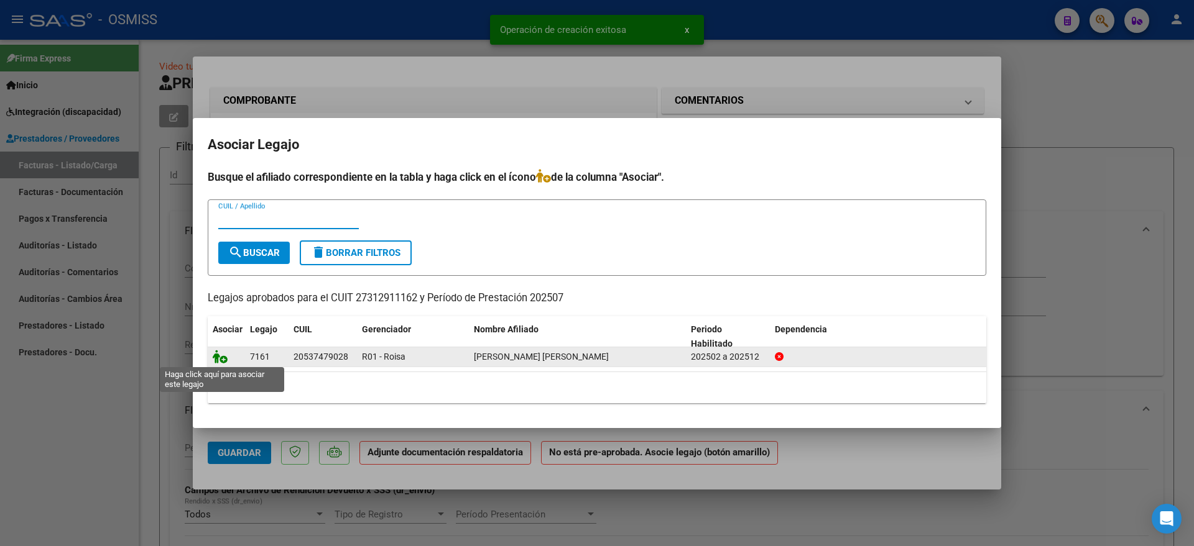
click at [223, 361] on icon at bounding box center [220, 357] width 15 height 14
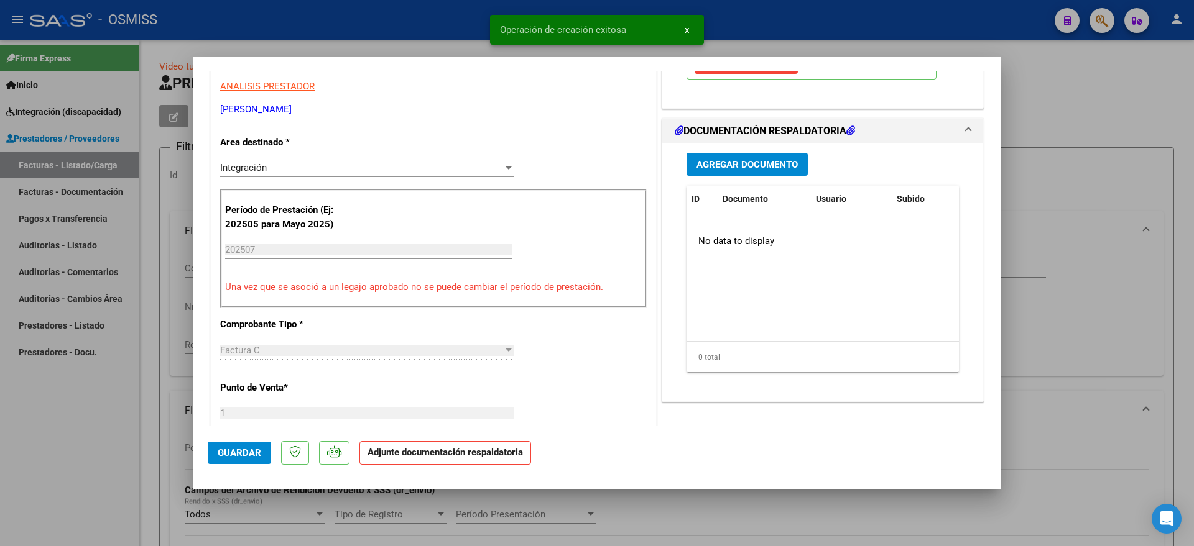
scroll to position [233, 0]
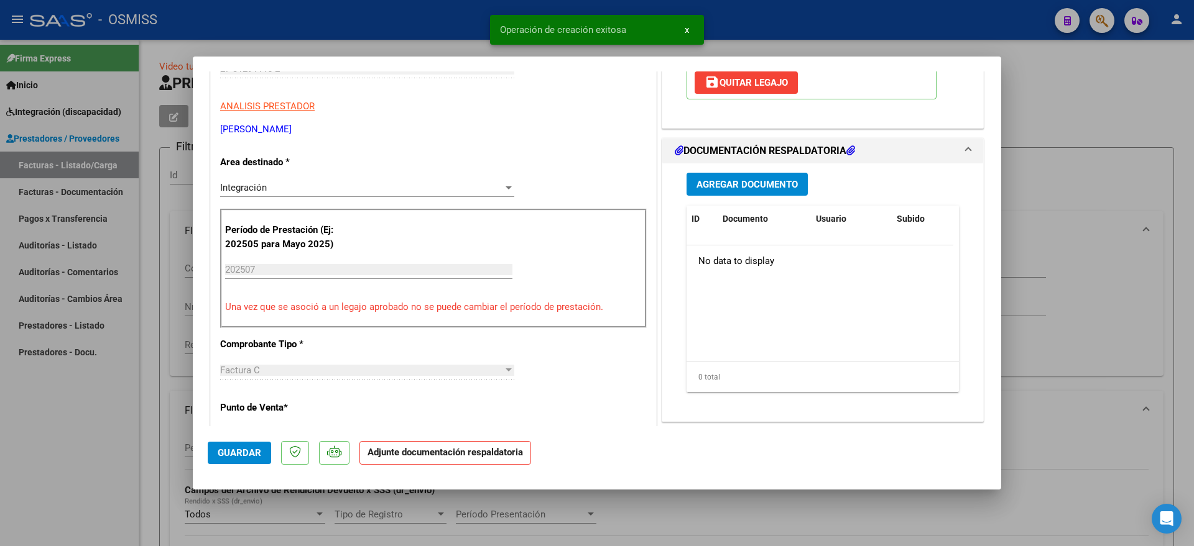
click at [735, 187] on span "Agregar Documento" at bounding box center [746, 184] width 101 height 11
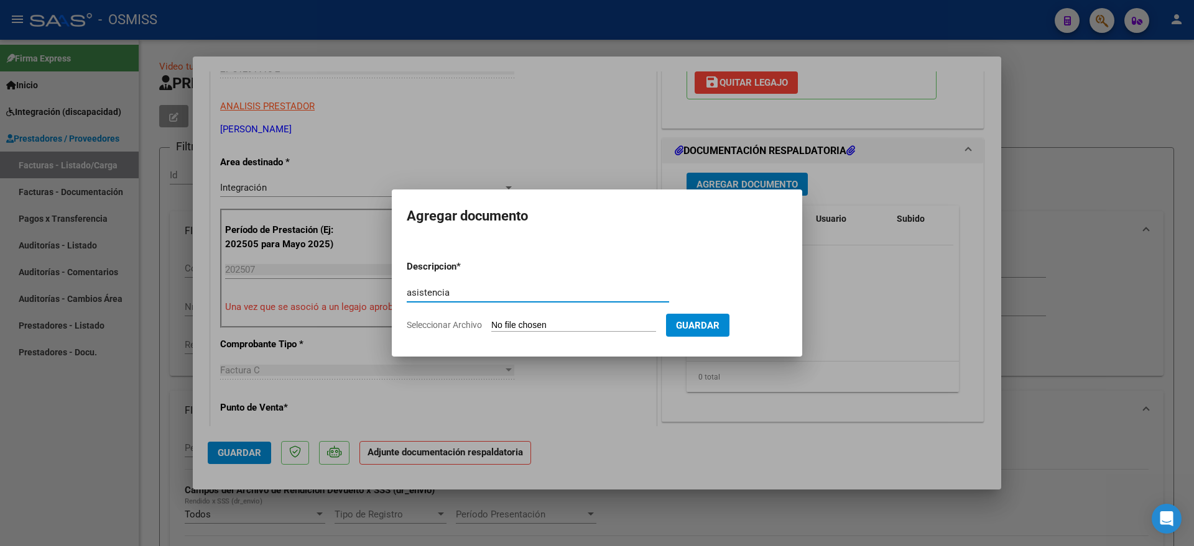
type input "asistencia"
click at [549, 318] on form "Descripcion * asistencia Escriba aquí una descripcion Seleccionar Archivo Guard…" at bounding box center [597, 296] width 380 height 91
click at [571, 332] on form "Descripcion * asistencia Escriba aquí una descripcion Seleccionar Archivo Guard…" at bounding box center [597, 296] width 380 height 91
click at [568, 326] on input "Seleccionar Archivo" at bounding box center [573, 326] width 165 height 12
type input "C:\fakepath\planilla de asistencia [PERSON_NAME] .pdf"
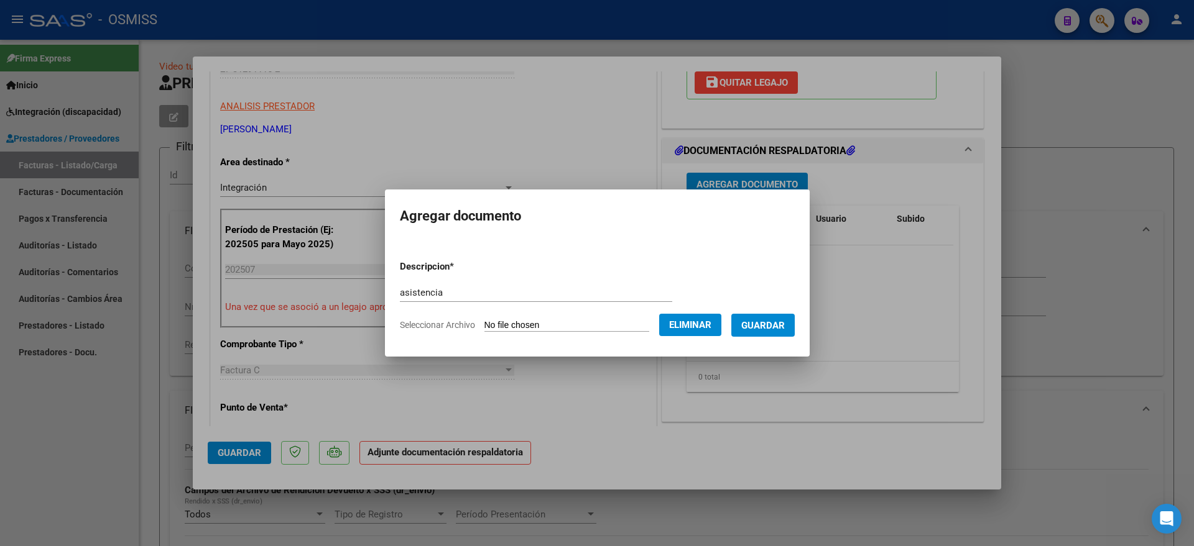
click at [785, 325] on span "Guardar" at bounding box center [763, 325] width 44 height 11
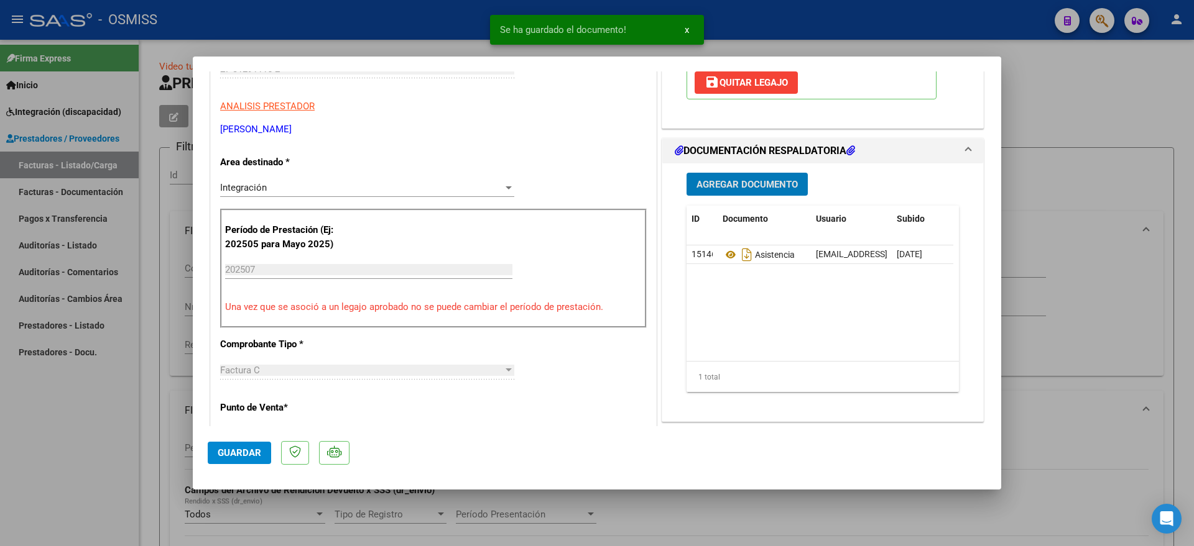
click at [231, 454] on span "Guardar" at bounding box center [240, 453] width 44 height 11
click at [119, 466] on div at bounding box center [597, 273] width 1194 height 546
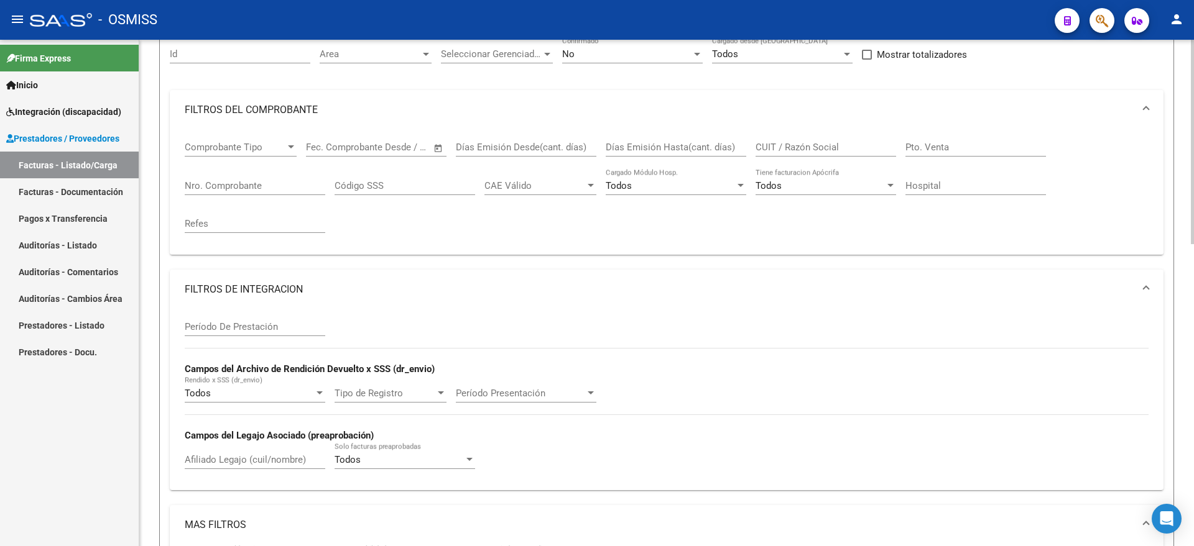
scroll to position [0, 0]
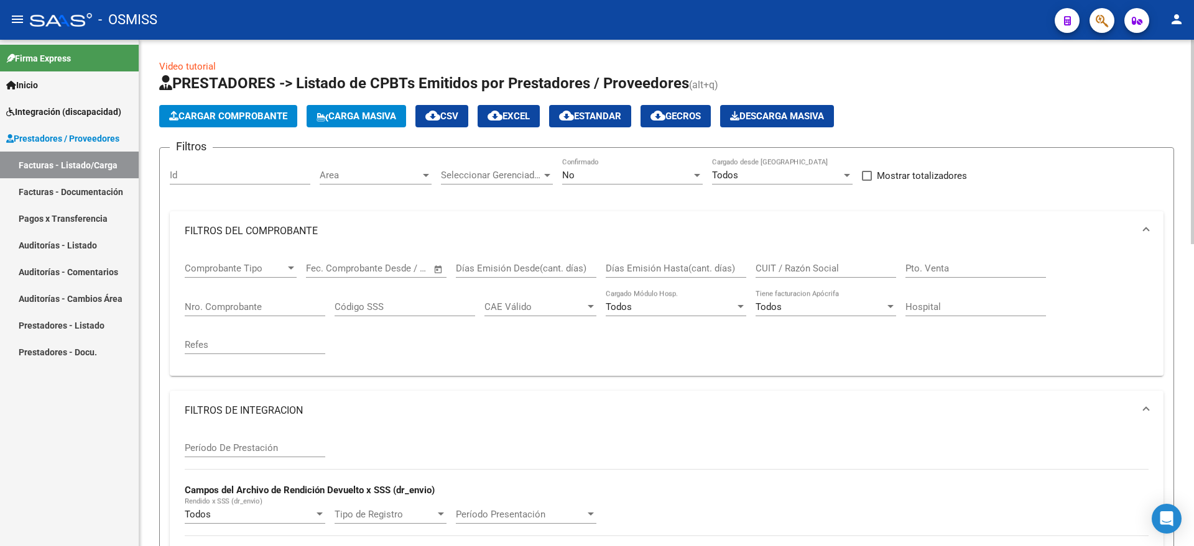
click at [239, 108] on button "Cargar Comprobante" at bounding box center [228, 116] width 138 height 22
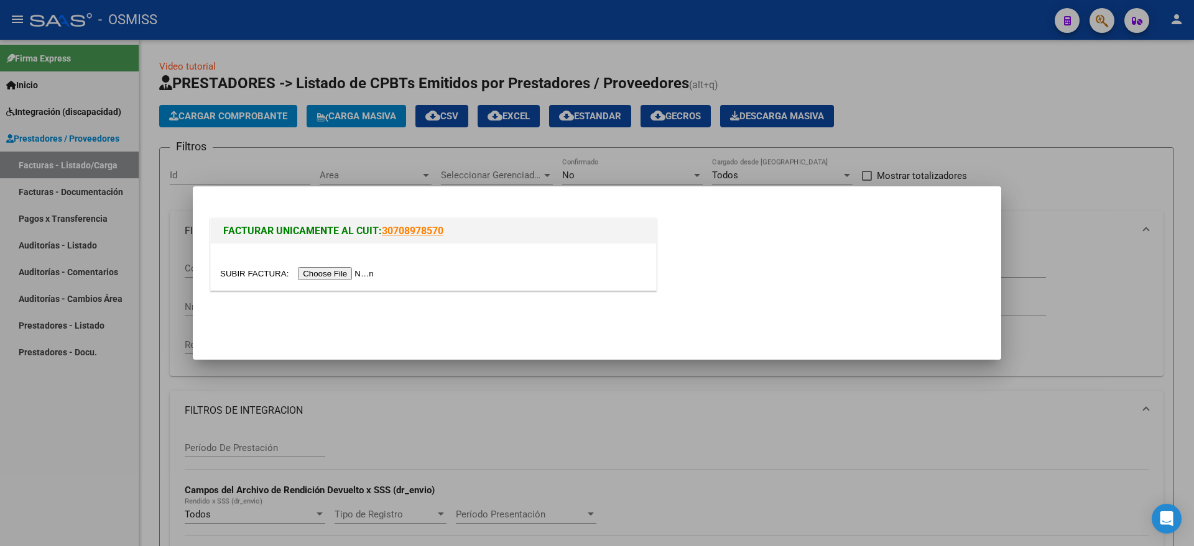
click at [361, 273] on input "file" at bounding box center [298, 273] width 157 height 13
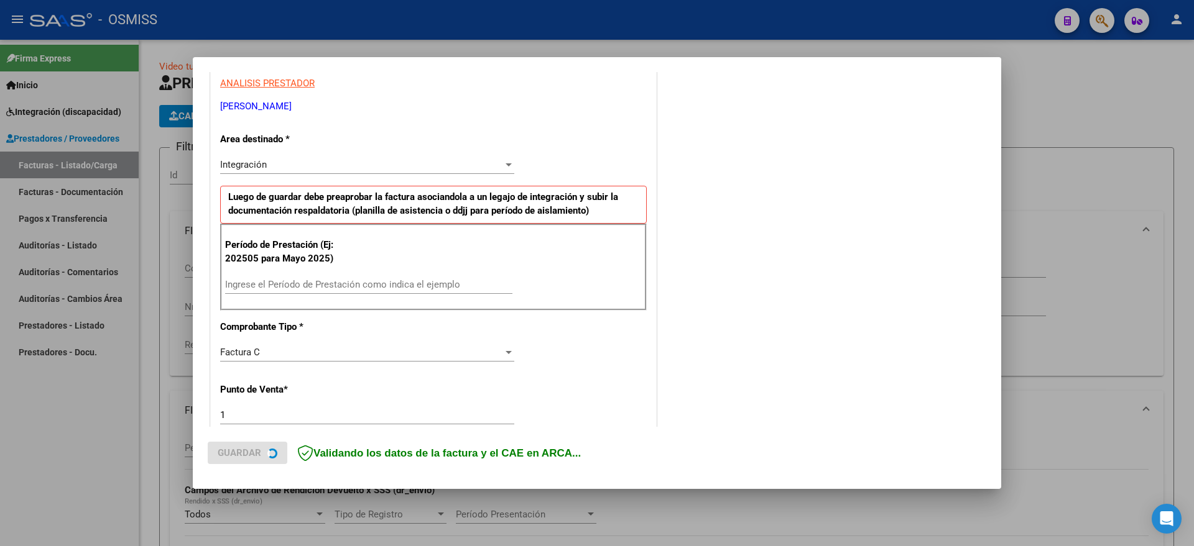
scroll to position [256, 0]
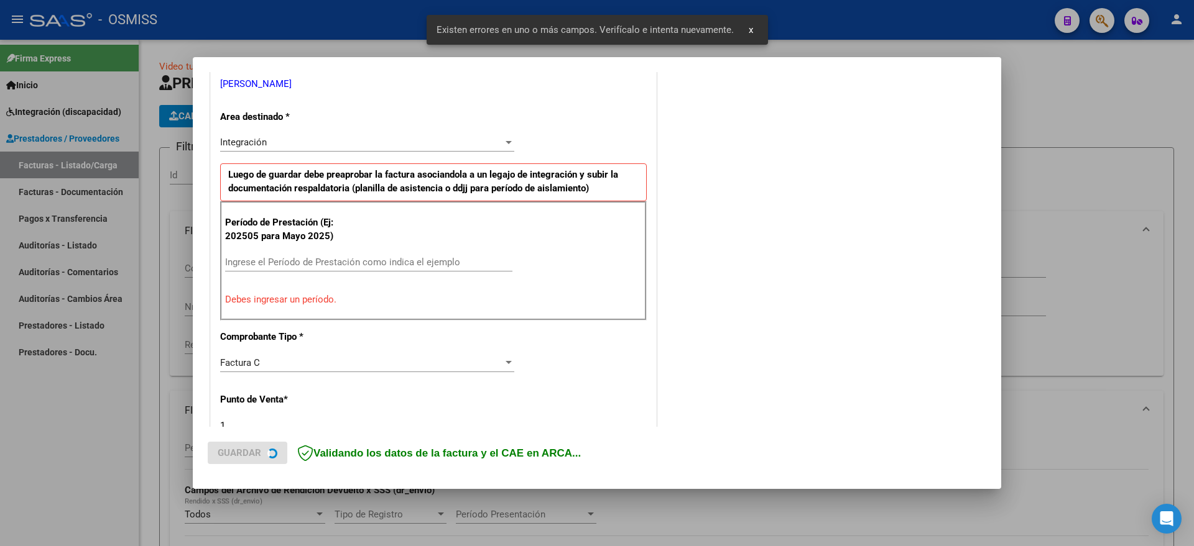
click at [369, 251] on div "Período de Prestación (Ej: 202505 para [DATE]) Ingrese el Período de Prestación…" at bounding box center [433, 260] width 426 height 119
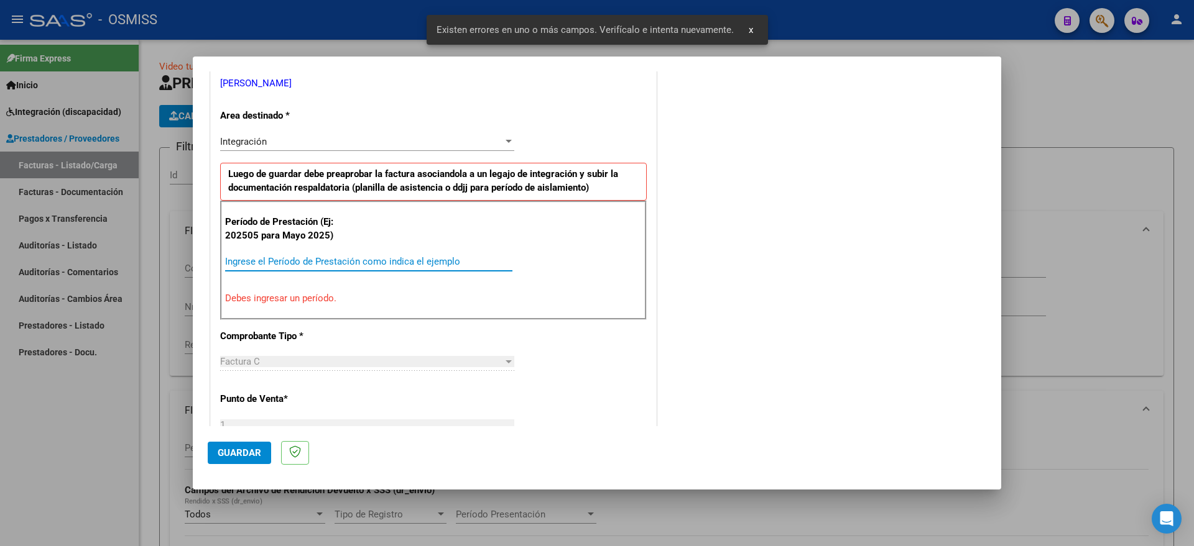
click at [376, 264] on input "Ingrese el Período de Prestación como indica el ejemplo" at bounding box center [368, 261] width 287 height 11
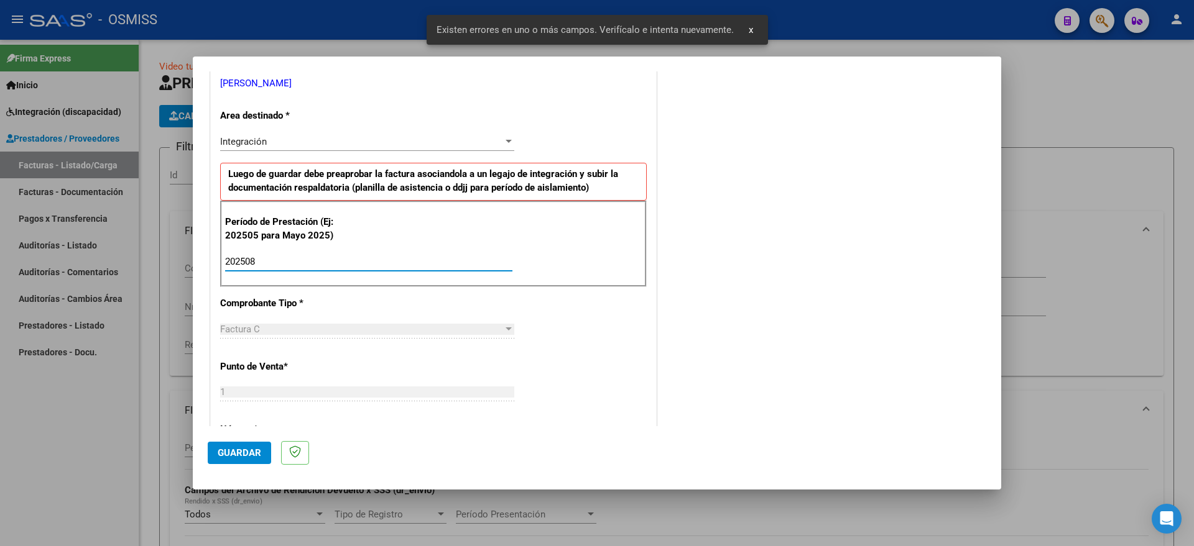
type input "202508"
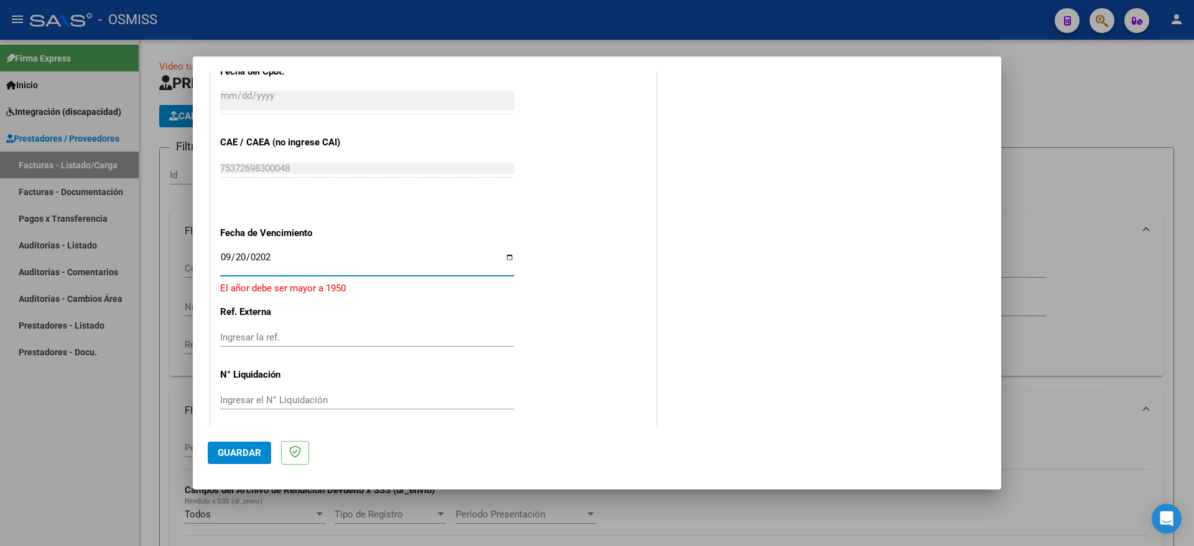
type input "[DATE]"
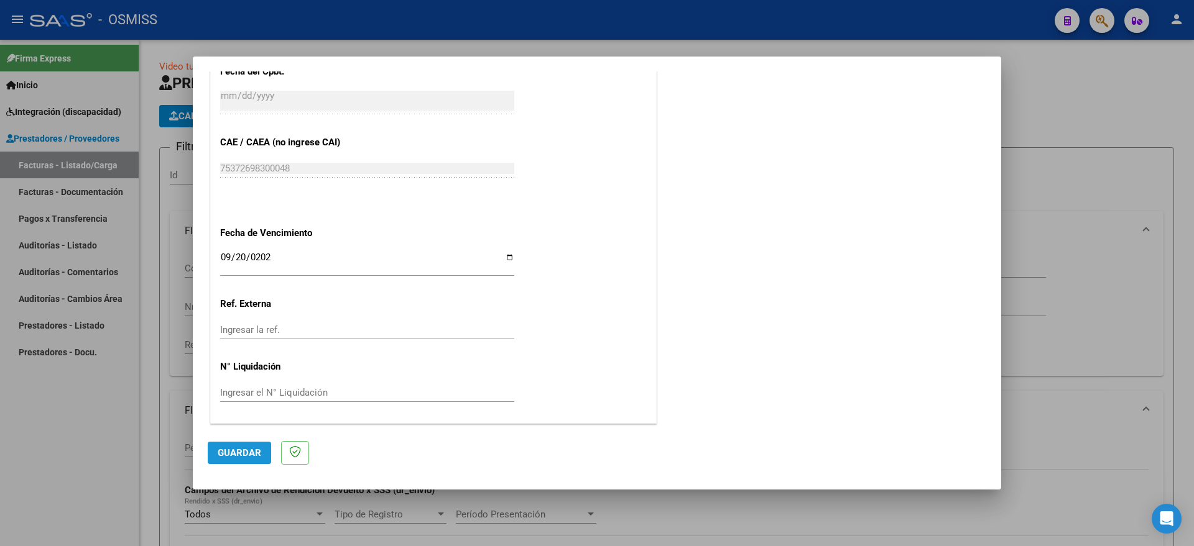
click at [265, 449] on button "Guardar" at bounding box center [239, 453] width 63 height 22
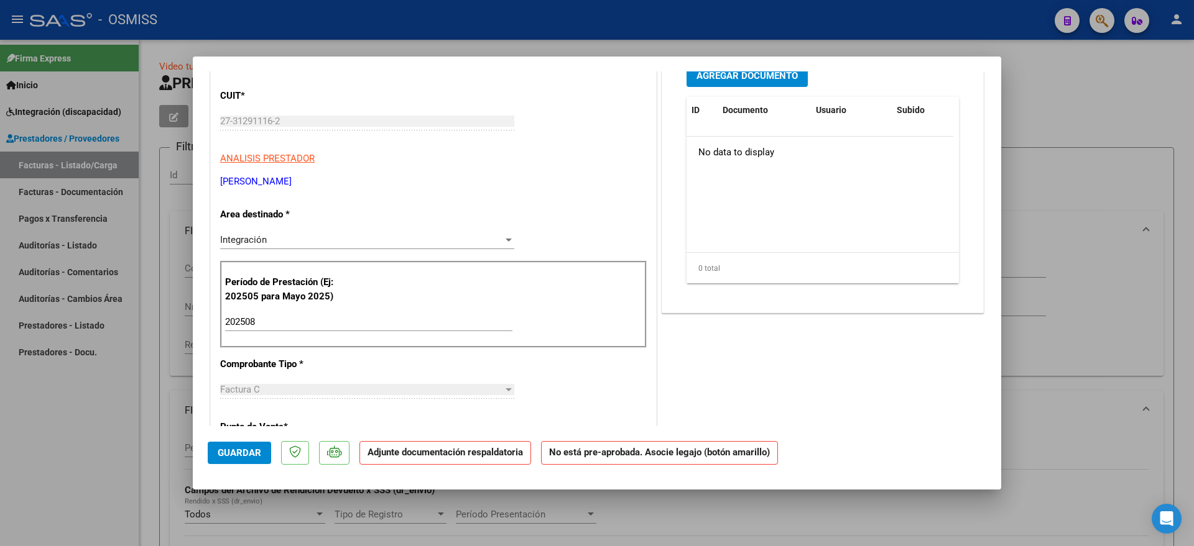
scroll to position [0, 0]
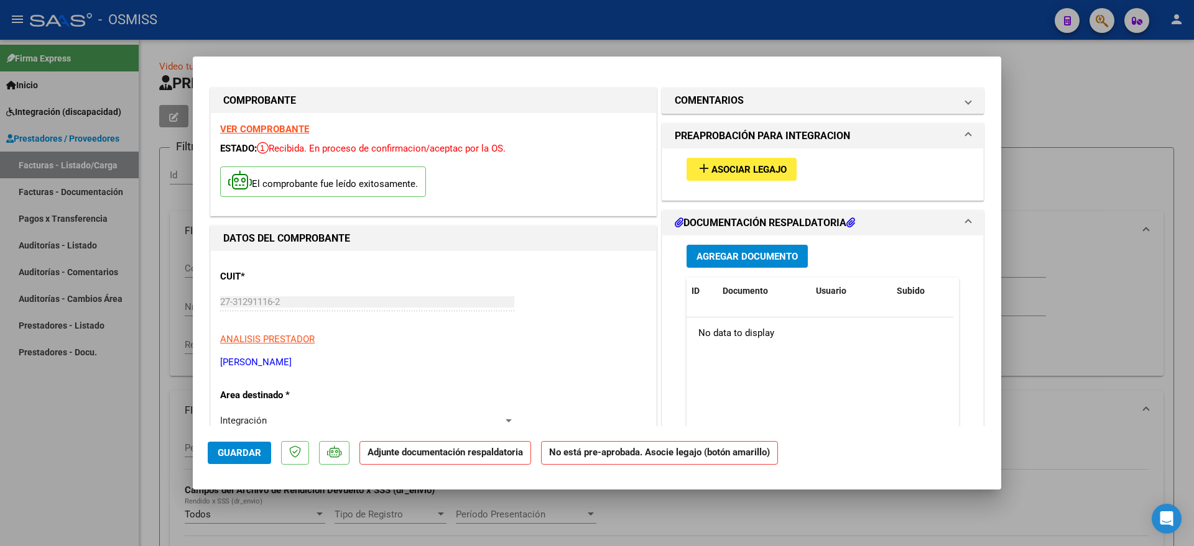
click at [724, 170] on span "Asociar Legajo" at bounding box center [748, 169] width 75 height 11
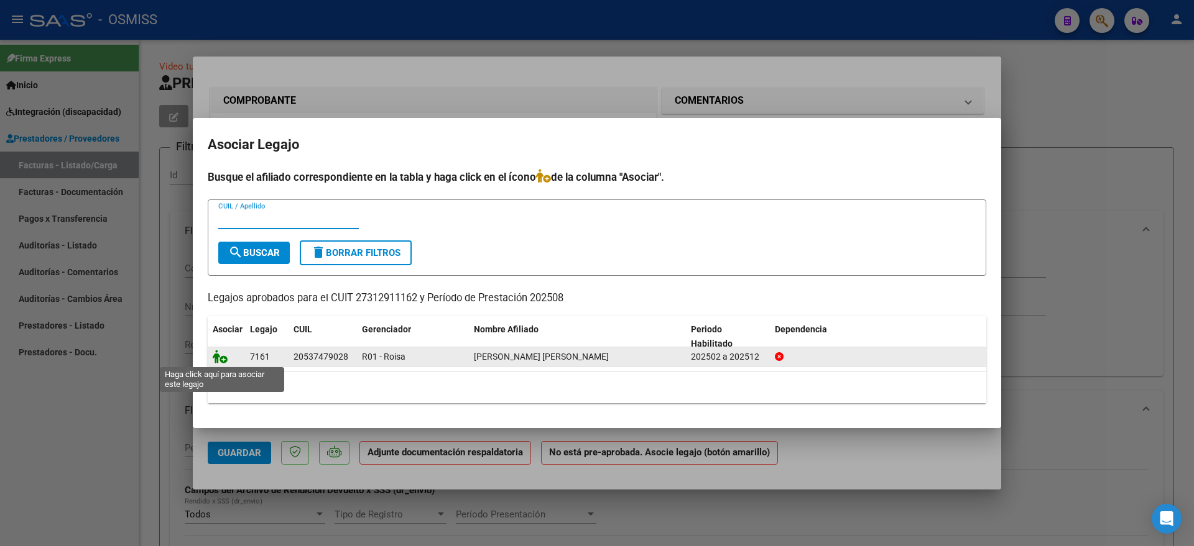
click at [221, 361] on icon at bounding box center [220, 357] width 15 height 14
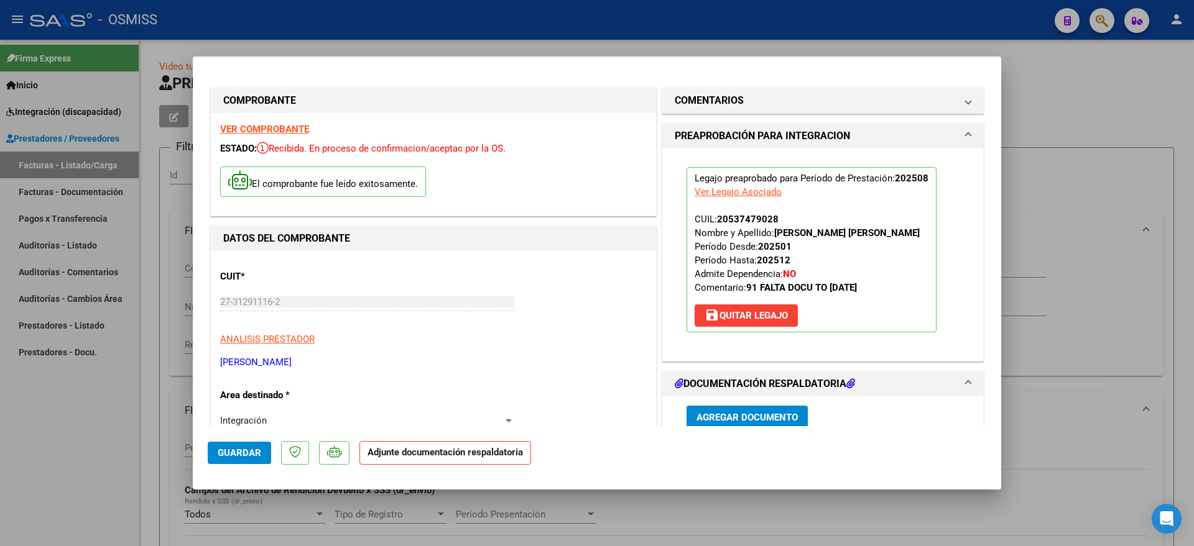
scroll to position [311, 0]
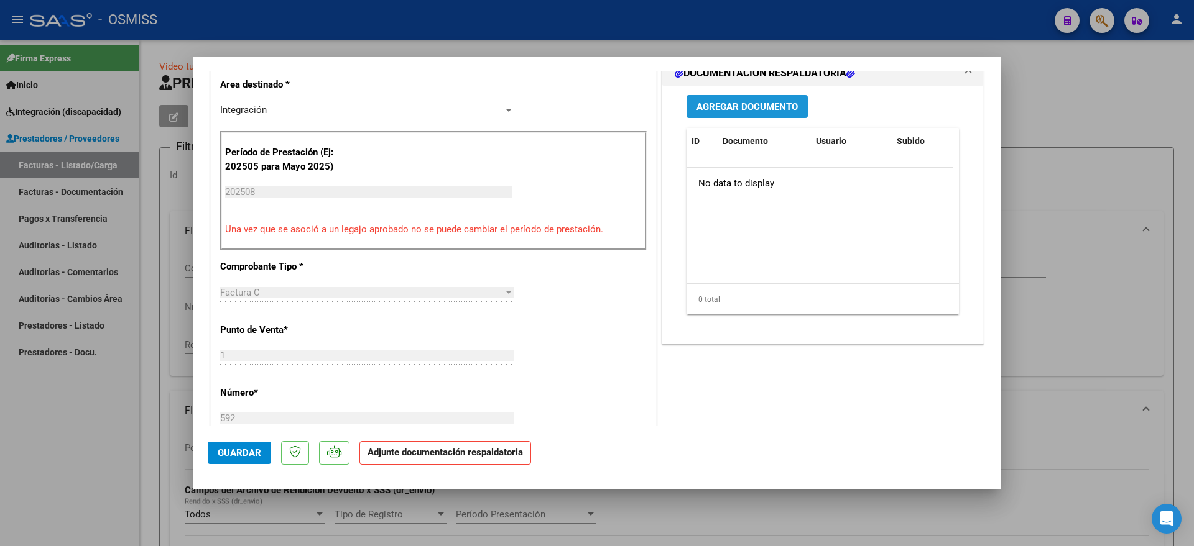
click at [745, 111] on span "Agregar Documento" at bounding box center [746, 106] width 101 height 11
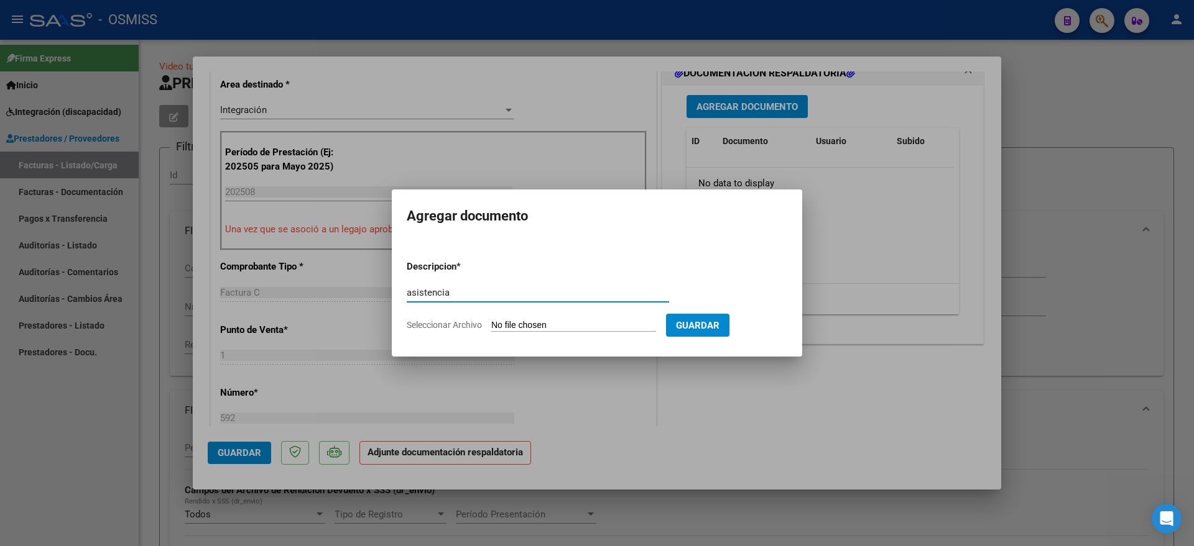
type input "asistencia"
click at [568, 328] on input "Seleccionar Archivo" at bounding box center [573, 326] width 165 height 12
type input "C:\fakepath\Planilla de asistencia [PERSON_NAME].pdf"
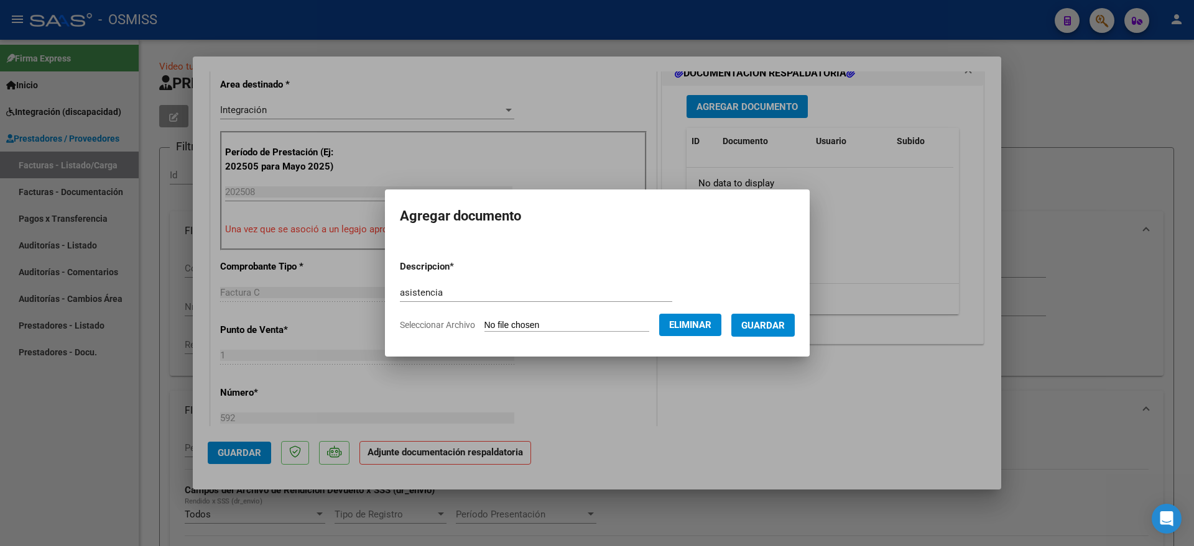
click at [778, 326] on span "Guardar" at bounding box center [763, 325] width 44 height 11
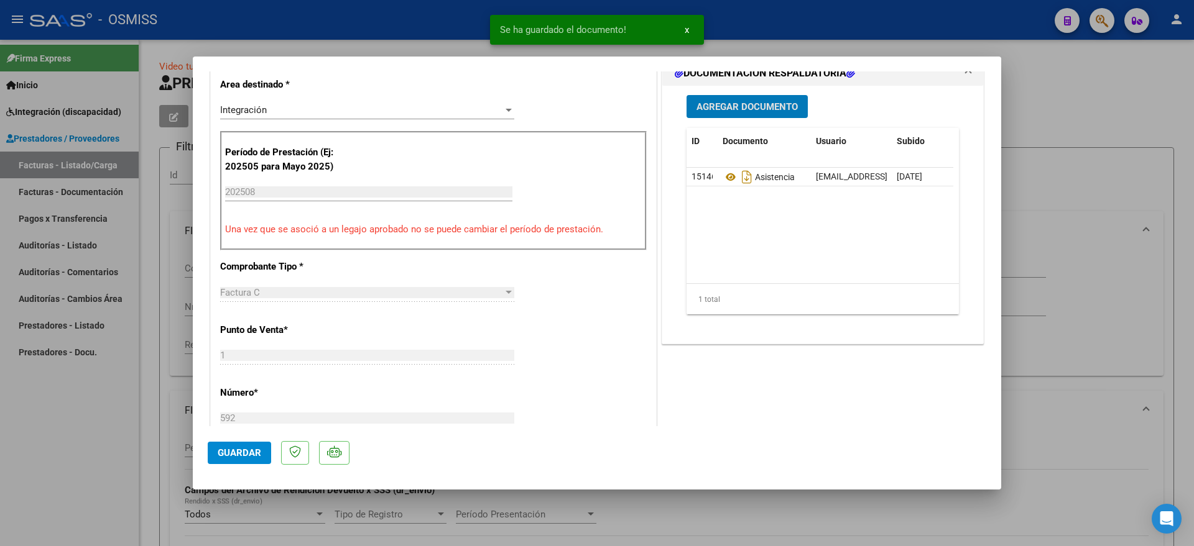
click at [241, 450] on span "Guardar" at bounding box center [240, 453] width 44 height 11
click at [79, 452] on div at bounding box center [597, 273] width 1194 height 546
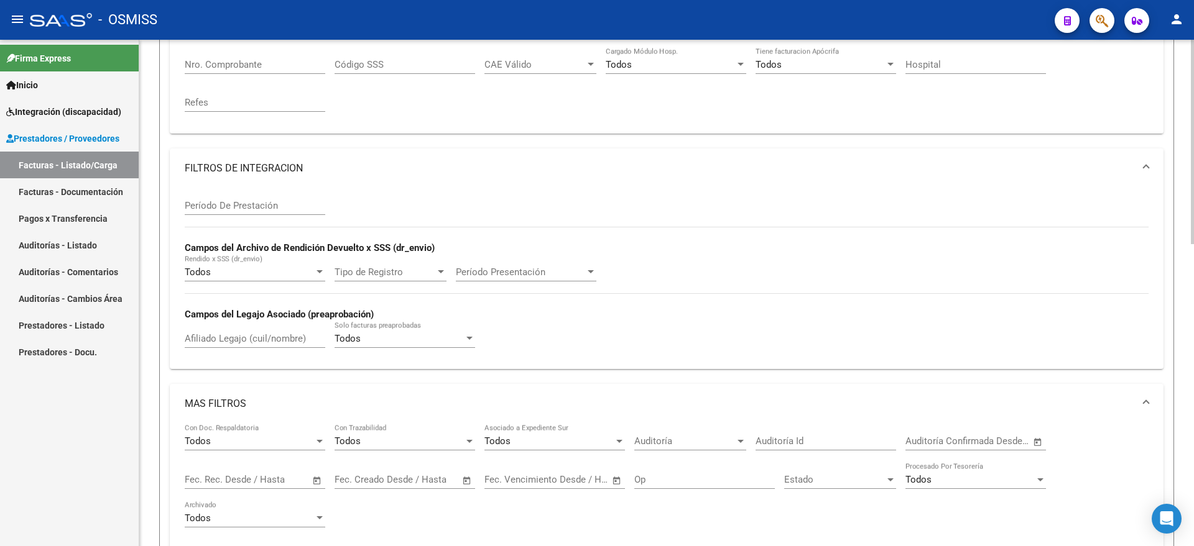
scroll to position [233, 0]
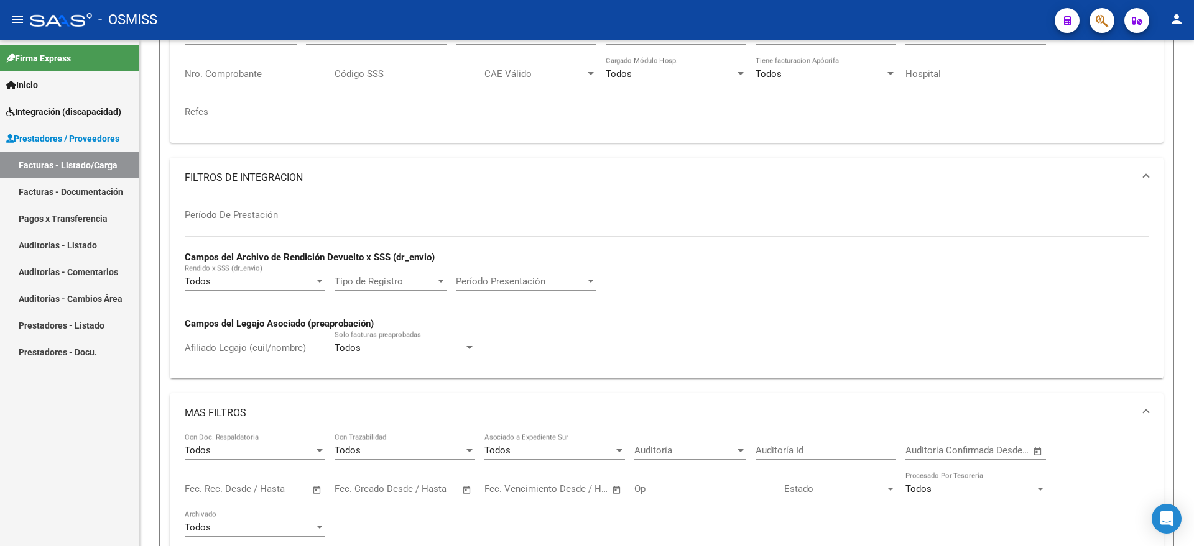
click at [58, 105] on span "Integración (discapacidad)" at bounding box center [63, 112] width 115 height 14
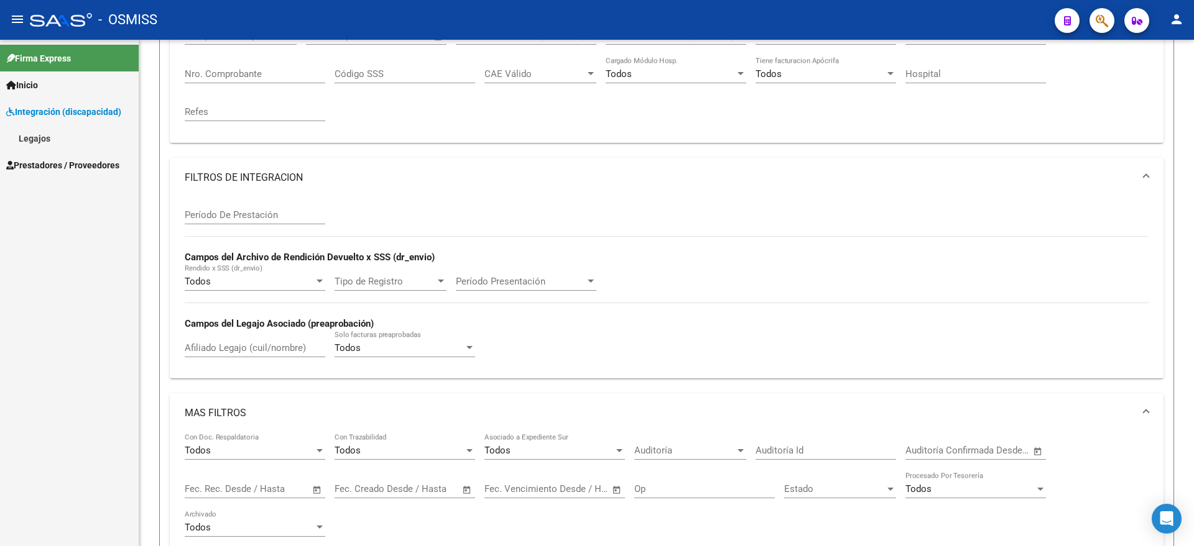
click at [54, 130] on link "Legajos" at bounding box center [69, 138] width 139 height 27
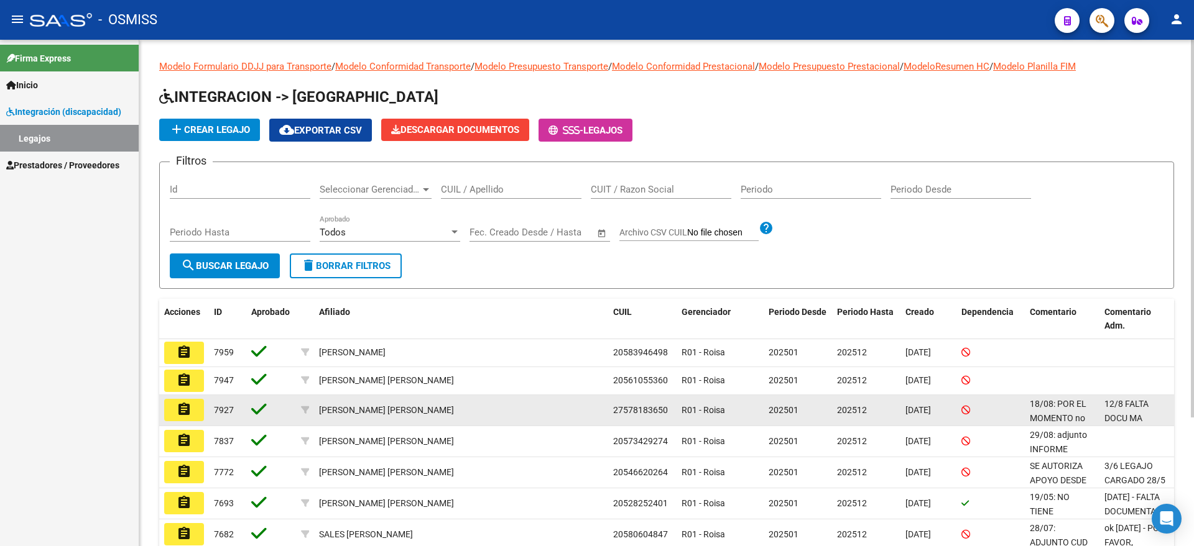
click at [178, 412] on mat-icon "assignment" at bounding box center [184, 409] width 15 height 15
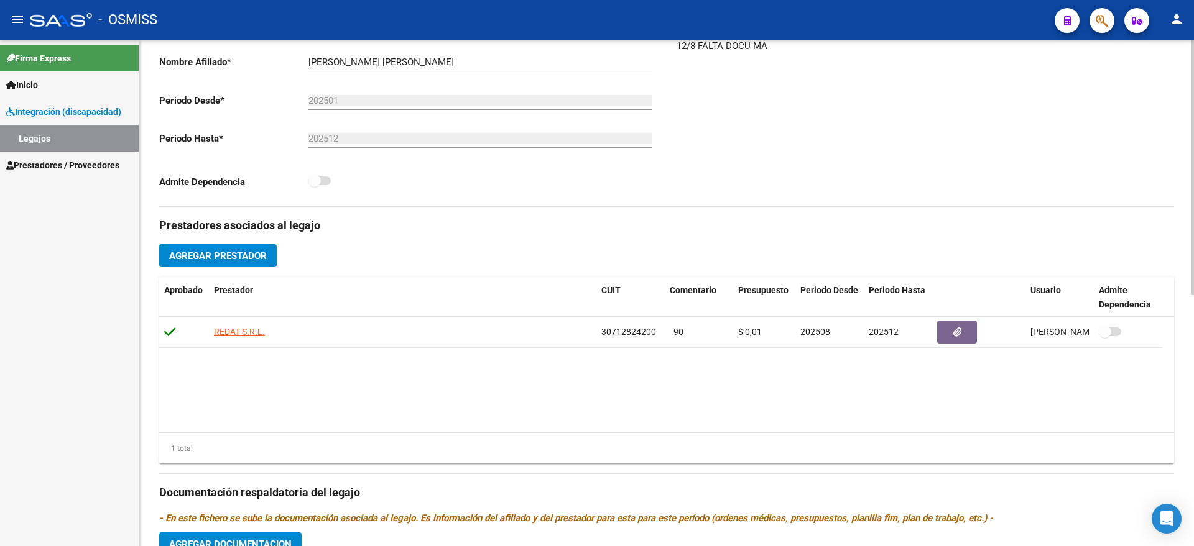
scroll to position [311, 0]
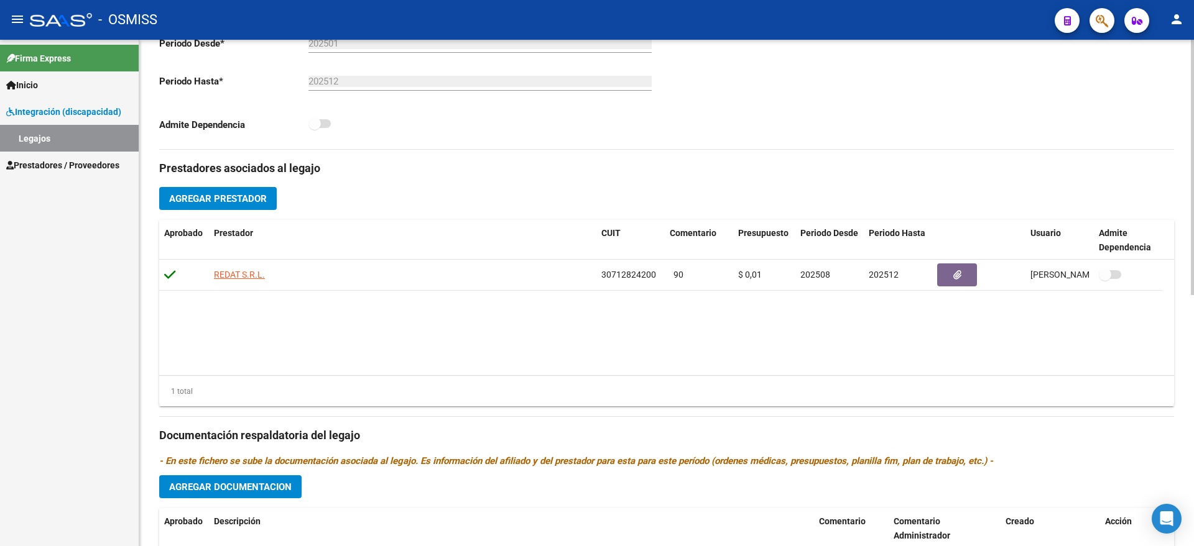
click at [237, 200] on span "Agregar Prestador" at bounding box center [218, 198] width 98 height 11
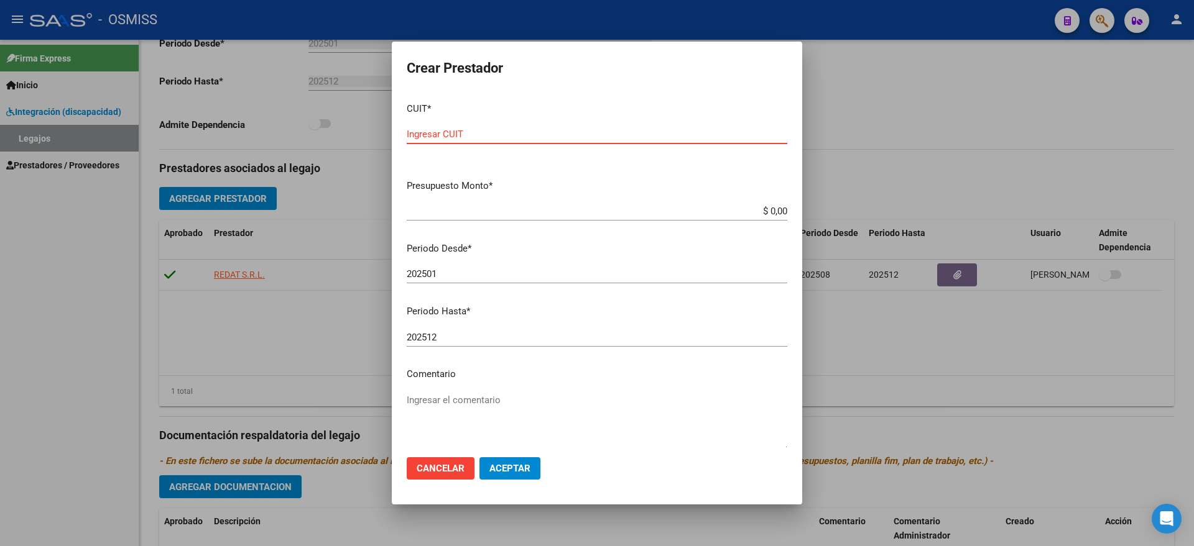
paste input "30-71712569-6"
type input "30-71712569-6"
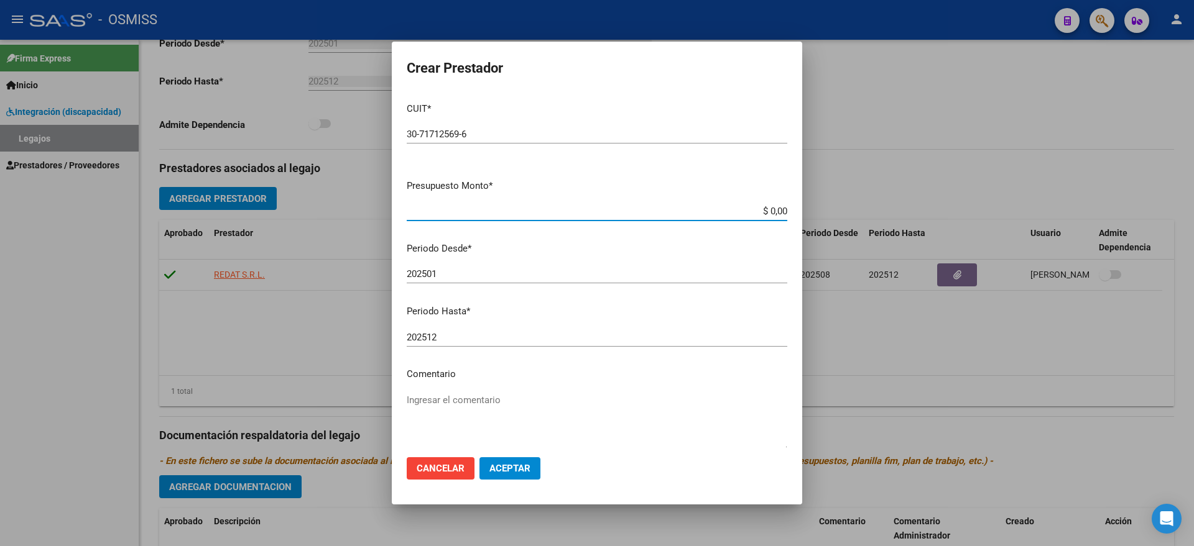
type input "$ 0,01"
type input "202508"
click at [510, 472] on span "Aceptar" at bounding box center [509, 468] width 41 height 11
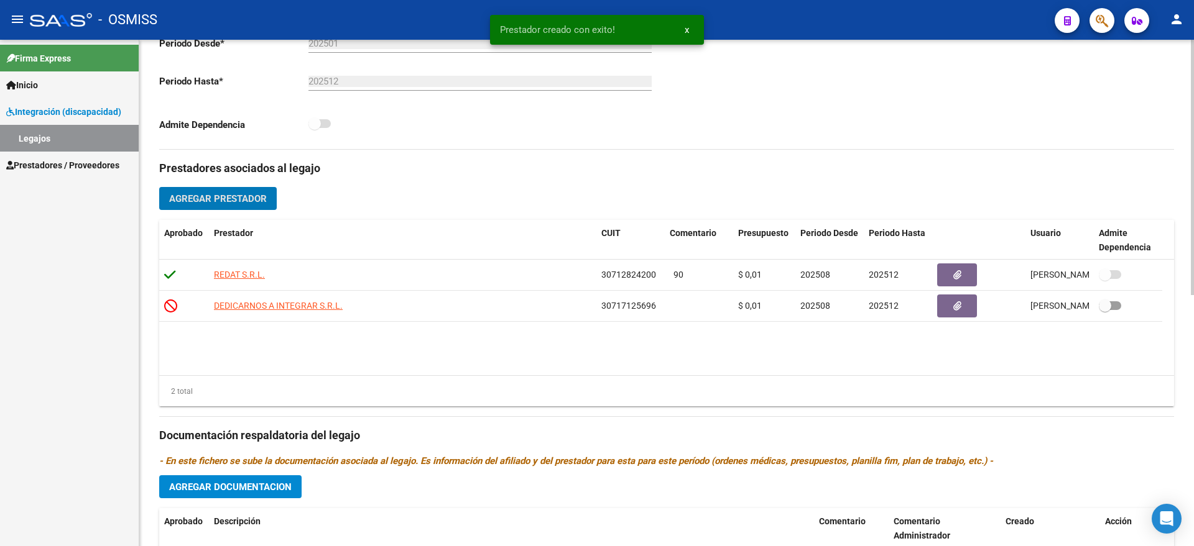
scroll to position [499, 0]
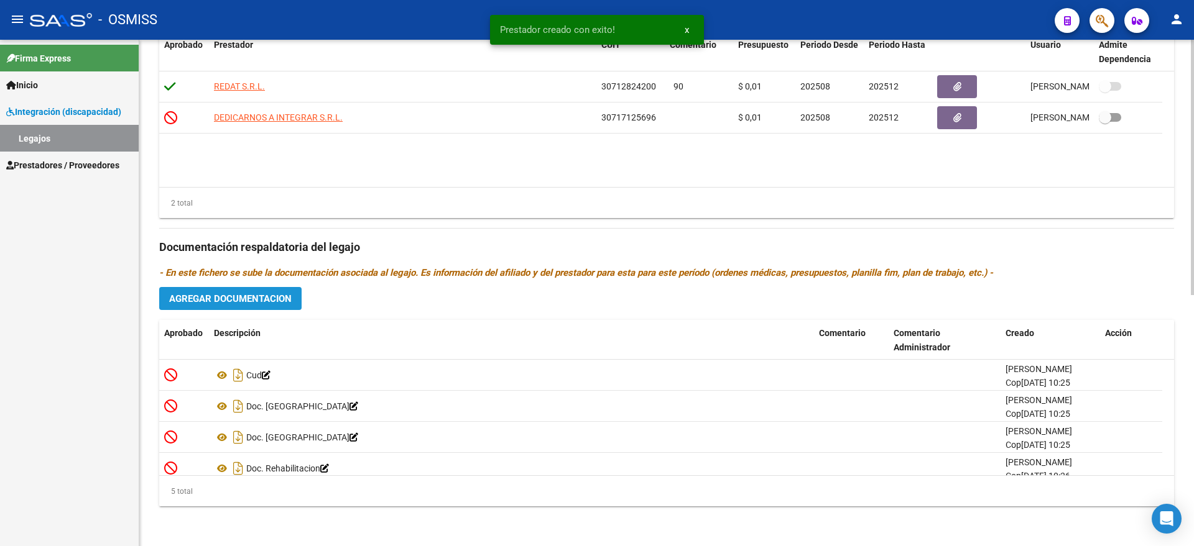
click at [230, 288] on button "Agregar Documentacion" at bounding box center [230, 298] width 142 height 23
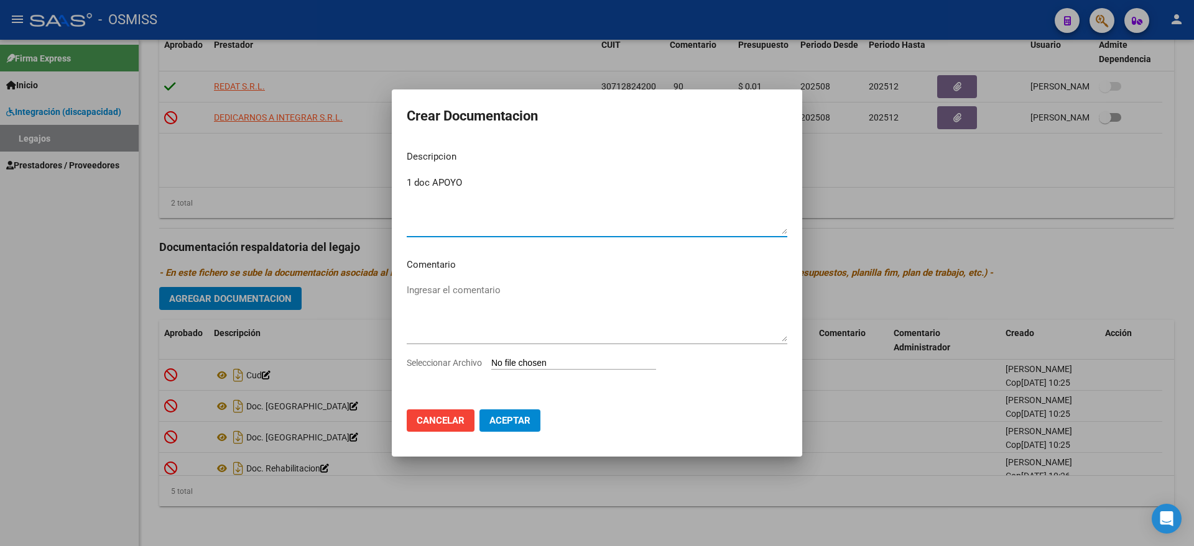
type textarea "1 doc APOYO"
click at [566, 364] on input "Seleccionar Archivo" at bounding box center [573, 364] width 165 height 12
type input "C:\fakepath\1 DOC. APOYO OK.pdf"
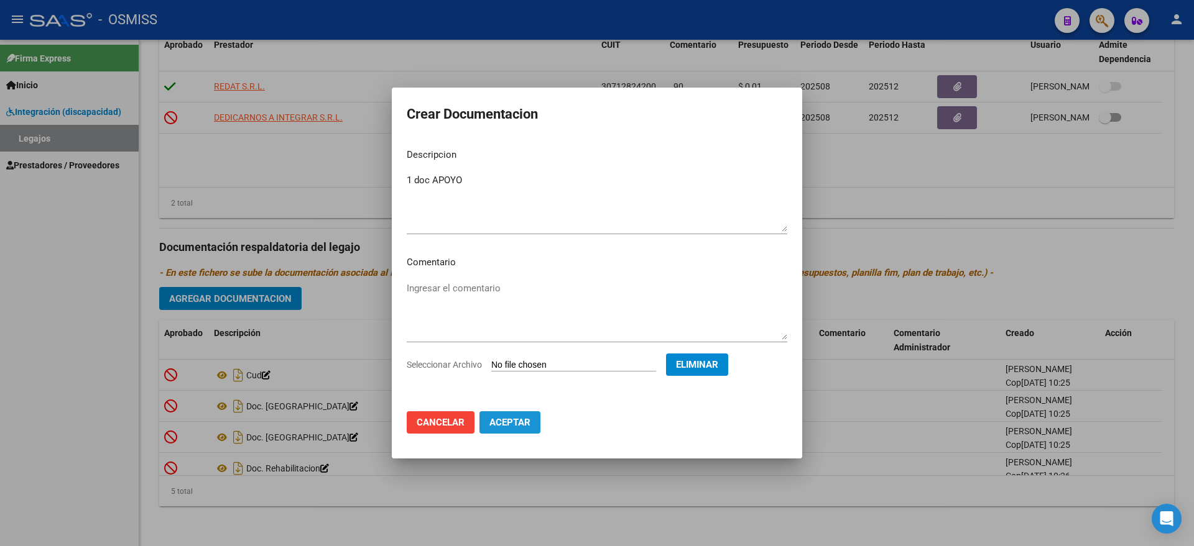
click at [515, 428] on span "Aceptar" at bounding box center [509, 422] width 41 height 11
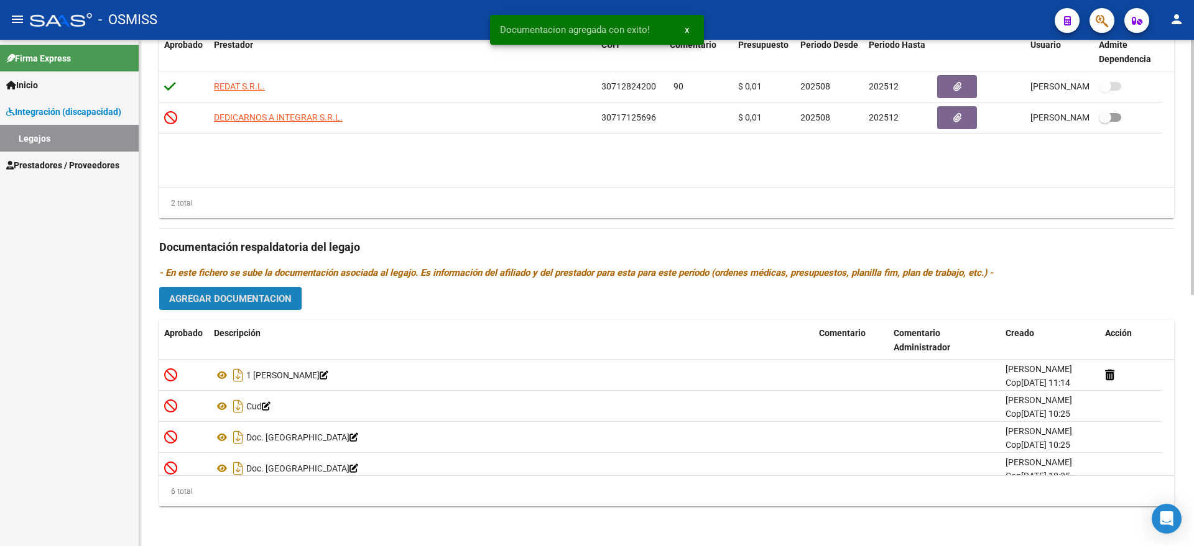
click at [246, 298] on span "Agregar Documentacion" at bounding box center [230, 298] width 122 height 11
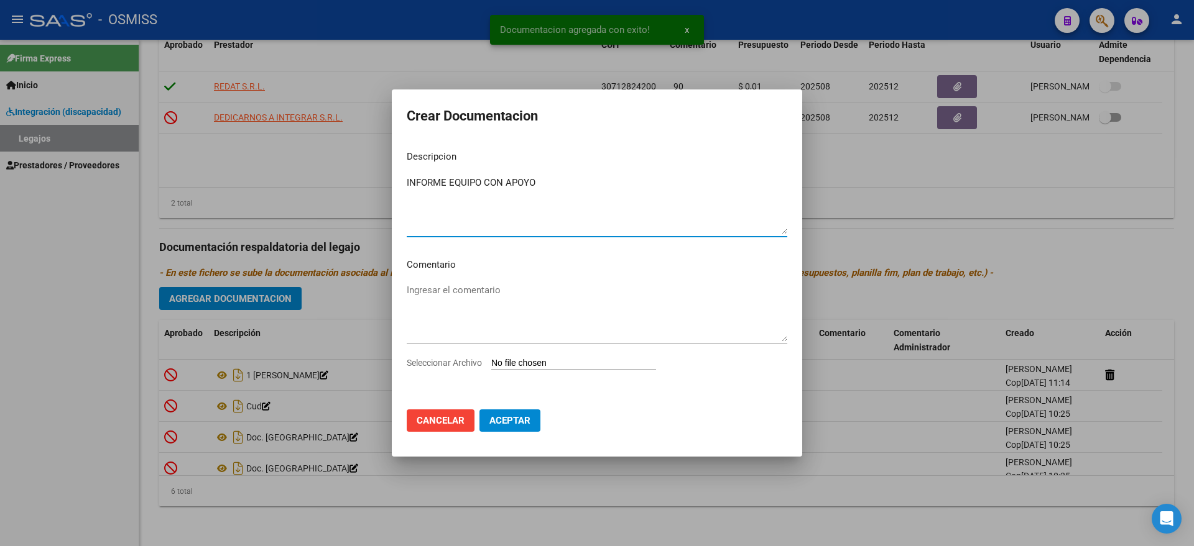
type textarea "INFORME EQUIPO CON APOYO"
click at [515, 362] on input "Seleccionar Archivo" at bounding box center [573, 364] width 165 height 12
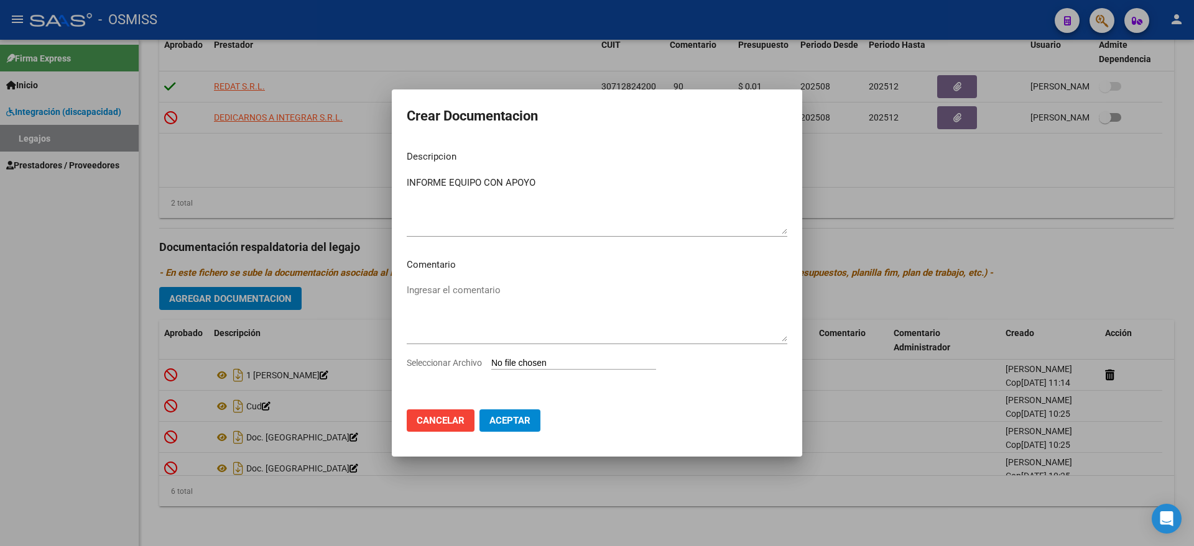
type input "C:\fakepath\[PERSON_NAME] [PERSON_NAME].pdf"
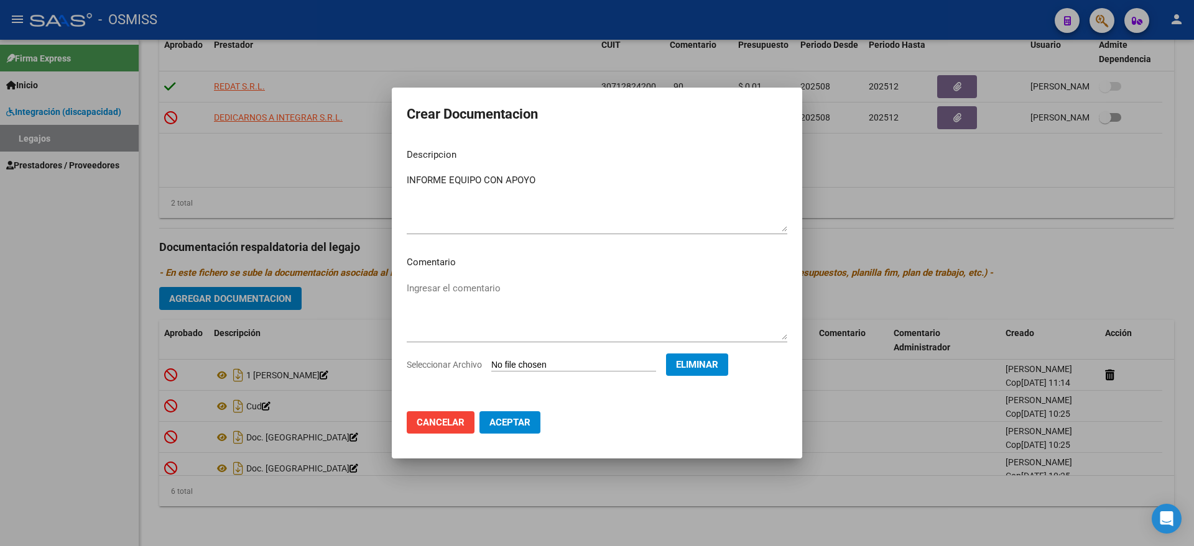
click at [522, 428] on button "Aceptar" at bounding box center [509, 423] width 61 height 22
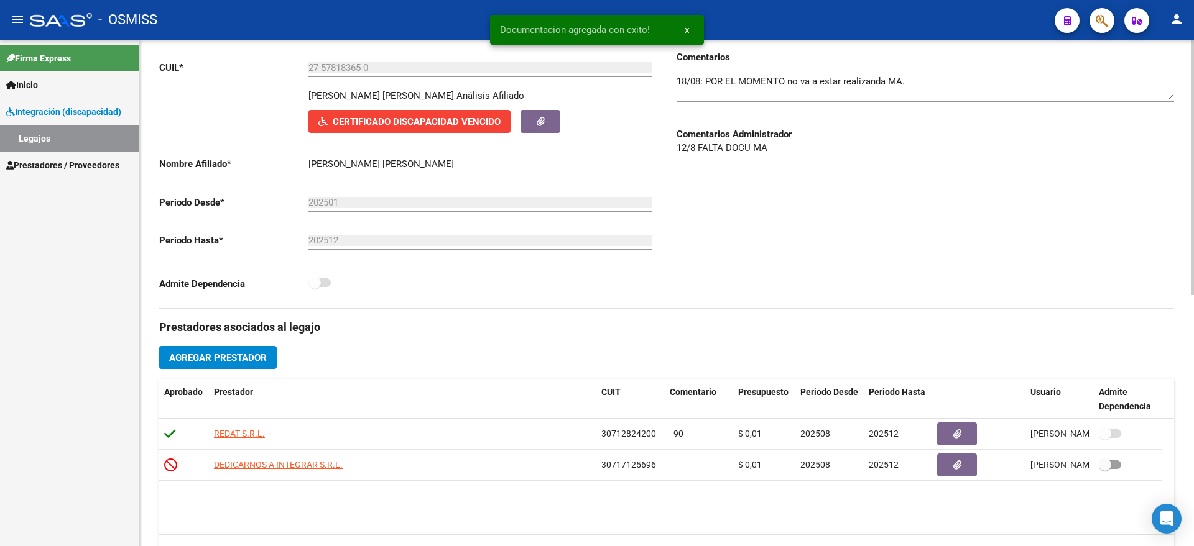
scroll to position [0, 0]
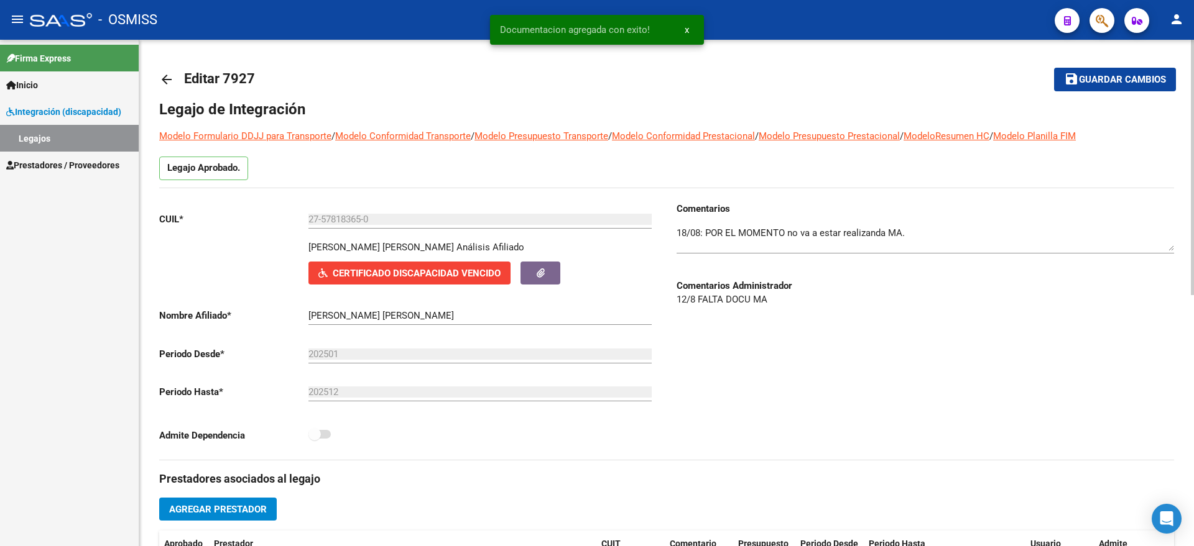
click at [677, 234] on textarea at bounding box center [924, 238] width 497 height 25
click at [686, 230] on textarea at bounding box center [924, 238] width 497 height 25
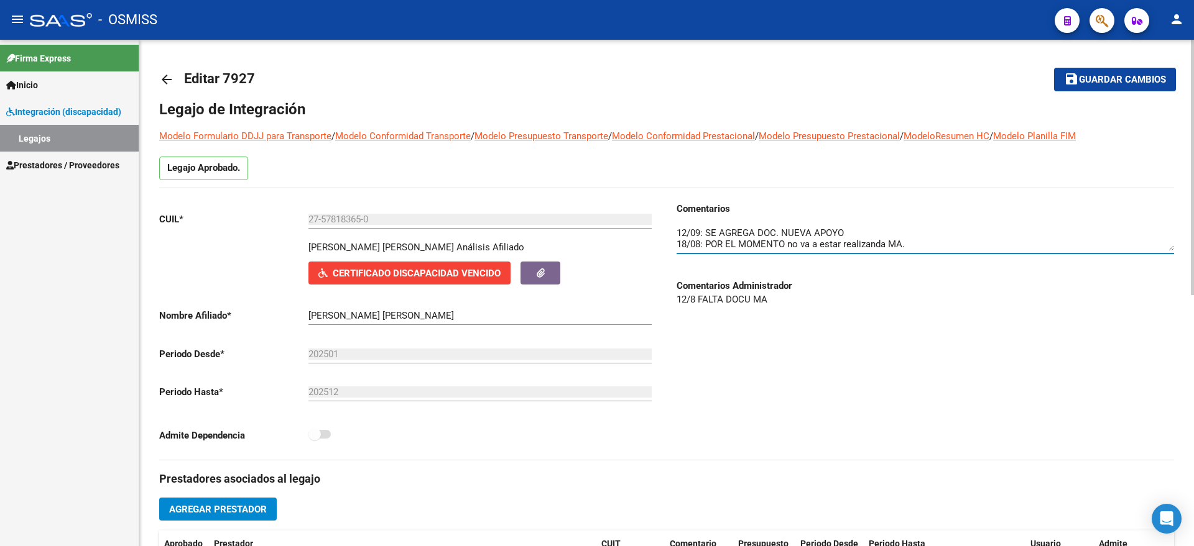
type textarea "12/09: SE AGREGA DOC. NUEVA APOYO 18/08: POR EL MOMENTO no va a estar realizand…"
click at [1086, 79] on span "Guardar cambios" at bounding box center [1122, 80] width 87 height 11
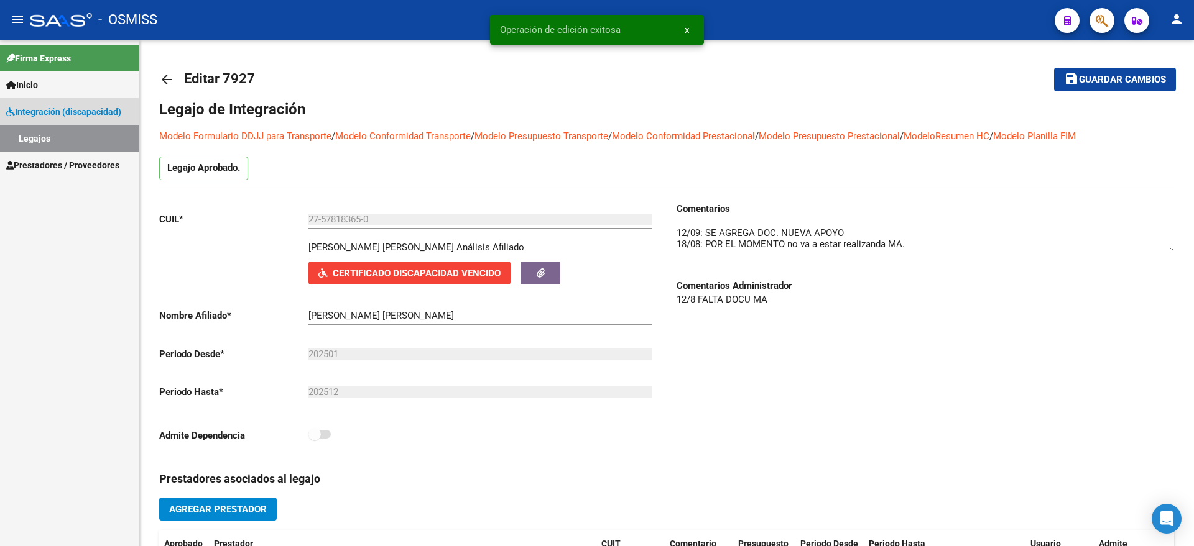
click at [62, 131] on link "Legajos" at bounding box center [69, 138] width 139 height 27
